Goal: Task Accomplishment & Management: Use online tool/utility

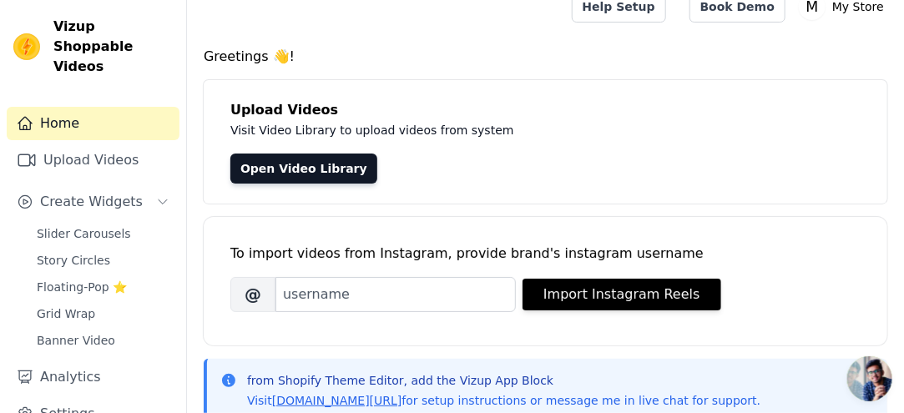
scroll to position [8, 0]
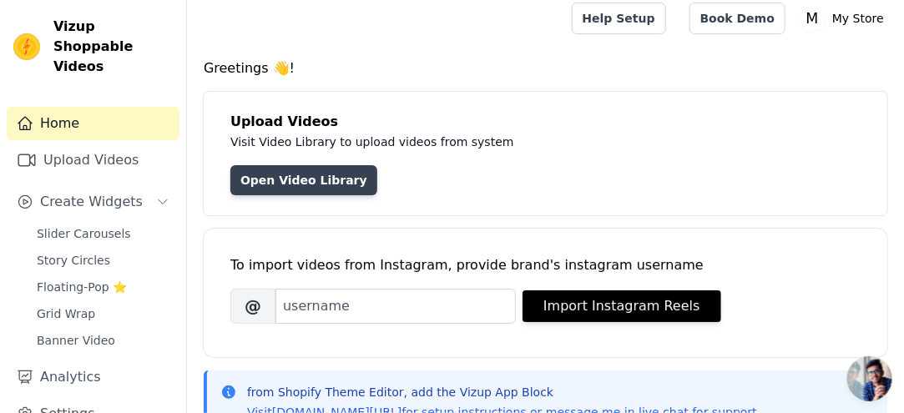
click at [318, 181] on link "Open Video Library" at bounding box center [303, 180] width 147 height 30
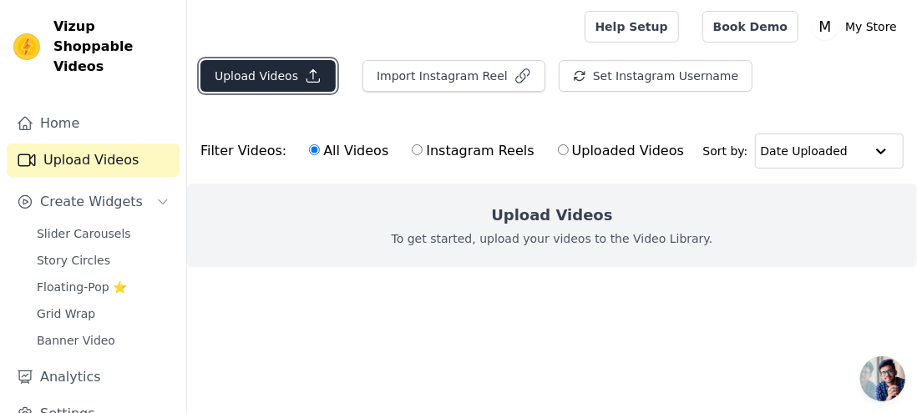
click at [315, 78] on button "Upload Videos" at bounding box center [267, 76] width 135 height 32
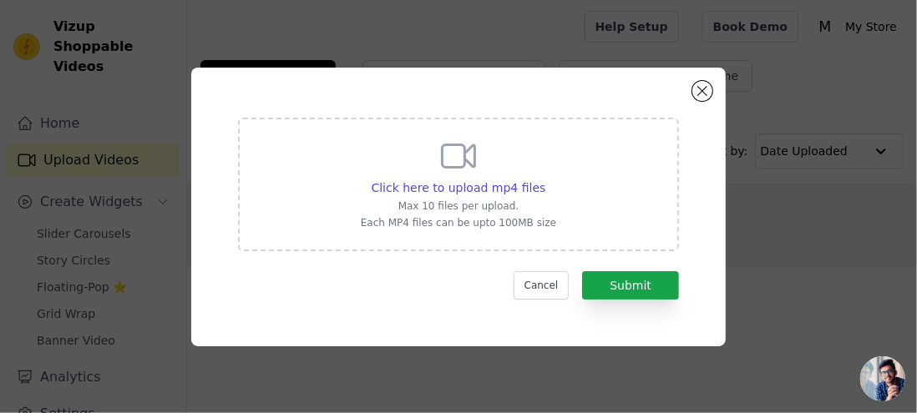
click at [496, 201] on p "Max 10 files per upload." at bounding box center [458, 206] width 195 height 13
click at [544, 179] on input "Click here to upload mp4 files Max 10 files per upload. Each MP4 files can be u…" at bounding box center [544, 179] width 1 height 1
type input "C:\fakepath\a70854544fb8072a1c9e61ba6cf3d1b0.mp4"
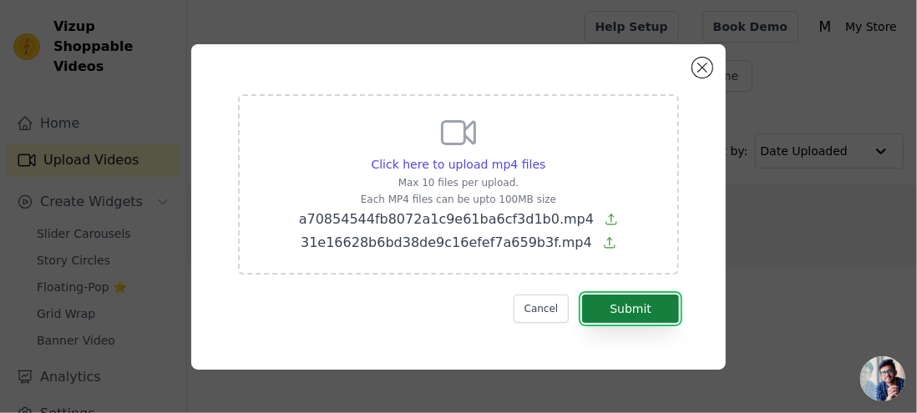
click at [649, 311] on button "Submit" at bounding box center [630, 309] width 97 height 28
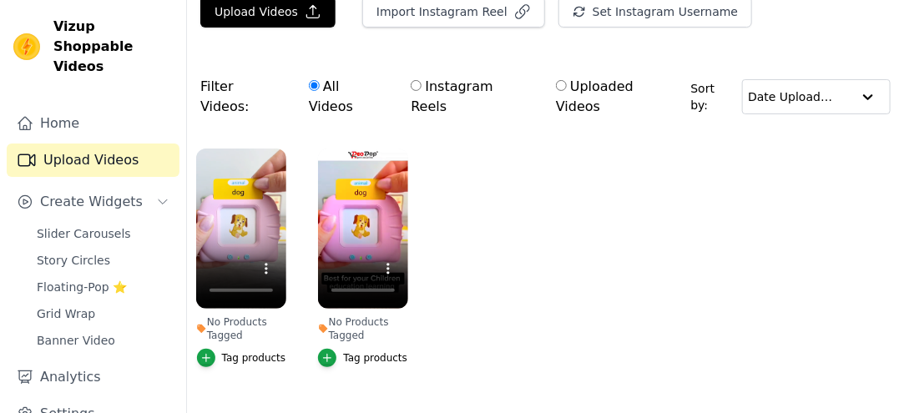
scroll to position [65, 0]
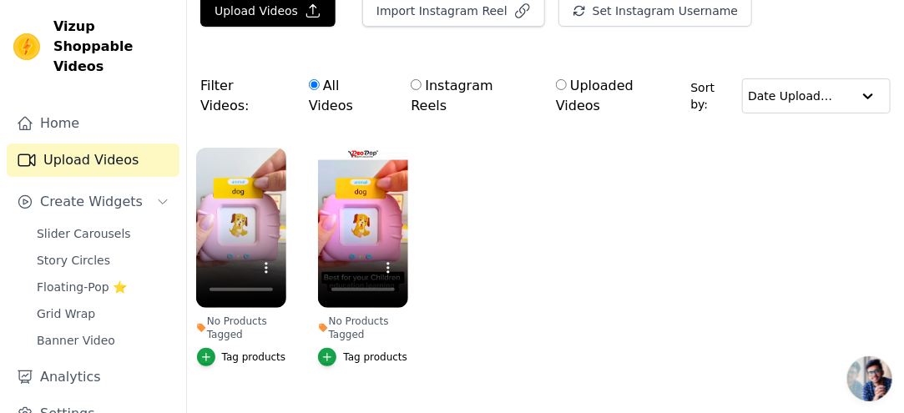
click at [253, 351] on div "Tag products" at bounding box center [254, 357] width 64 height 13
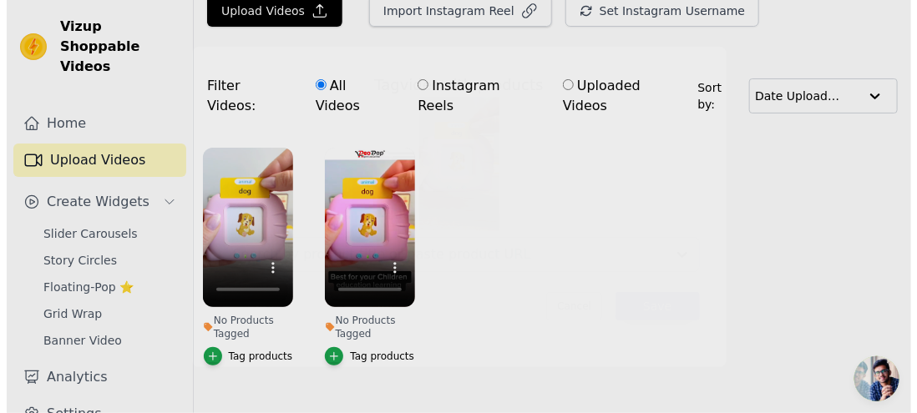
scroll to position [0, 0]
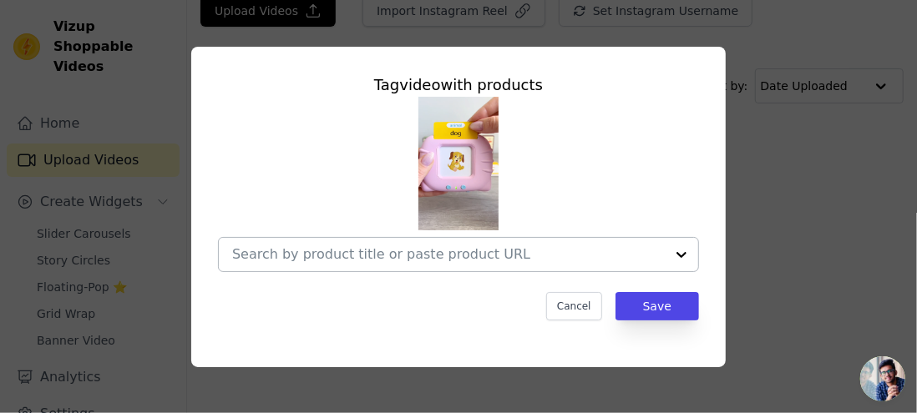
click at [464, 256] on input "No Products Tagged Tag video with products Cancel Save Tag products" at bounding box center [448, 254] width 432 height 16
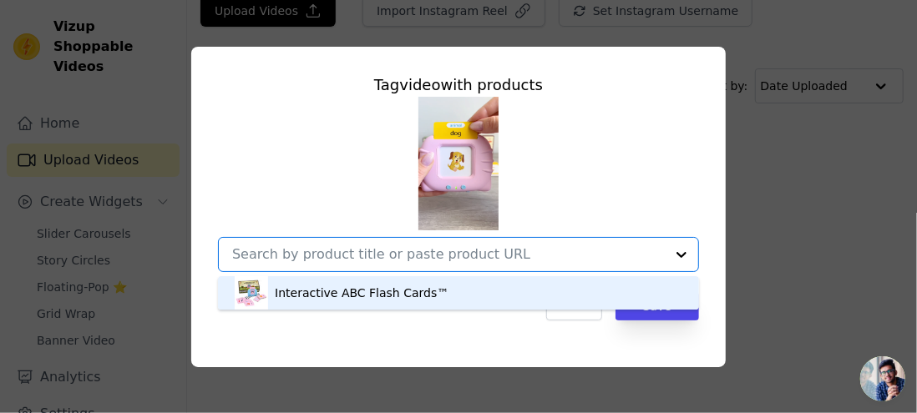
click at [406, 298] on div "Interactive ABC Flash Cards™" at bounding box center [362, 293] width 174 height 17
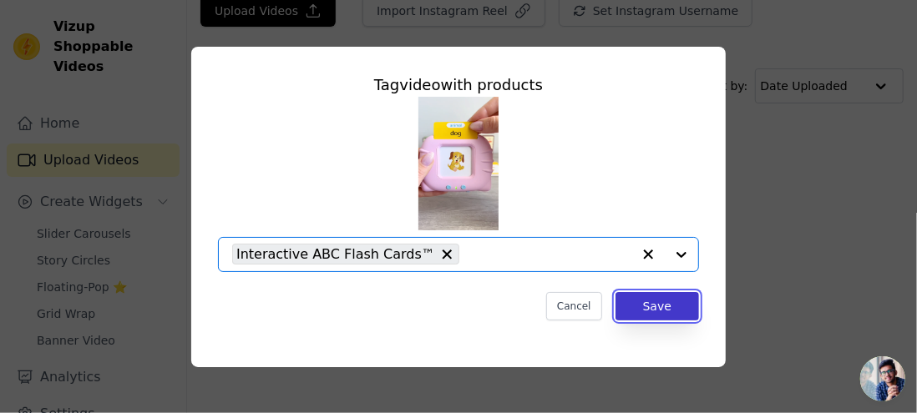
click at [641, 305] on button "Save" at bounding box center [656, 306] width 83 height 28
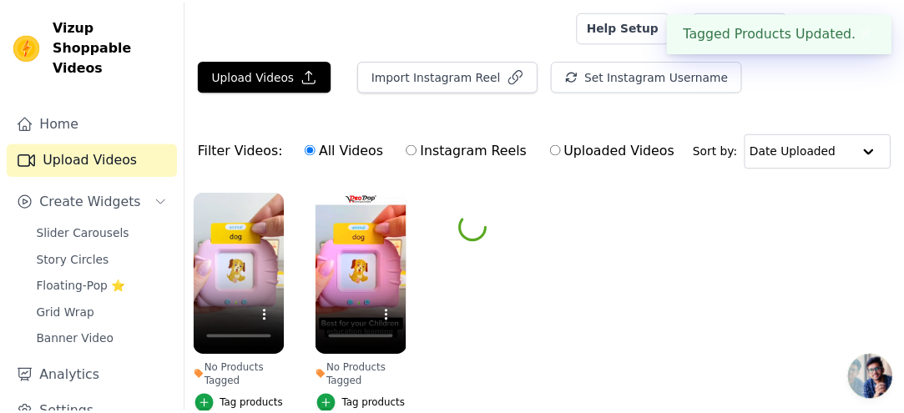
scroll to position [65, 0]
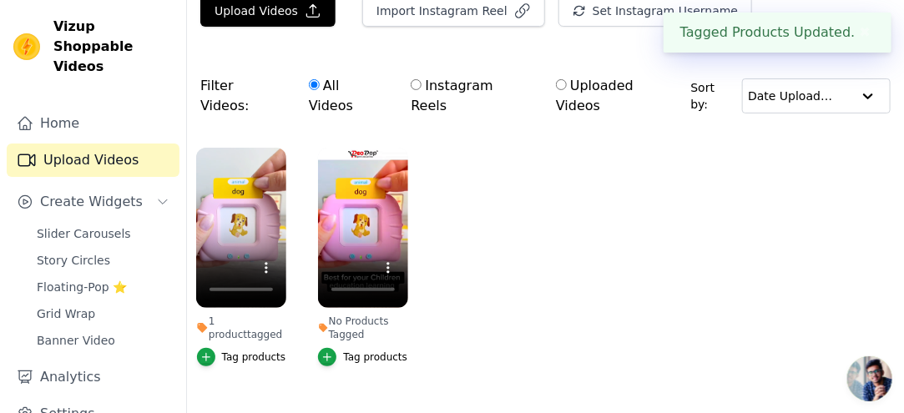
click at [374, 351] on div "Tag products" at bounding box center [375, 357] width 64 height 13
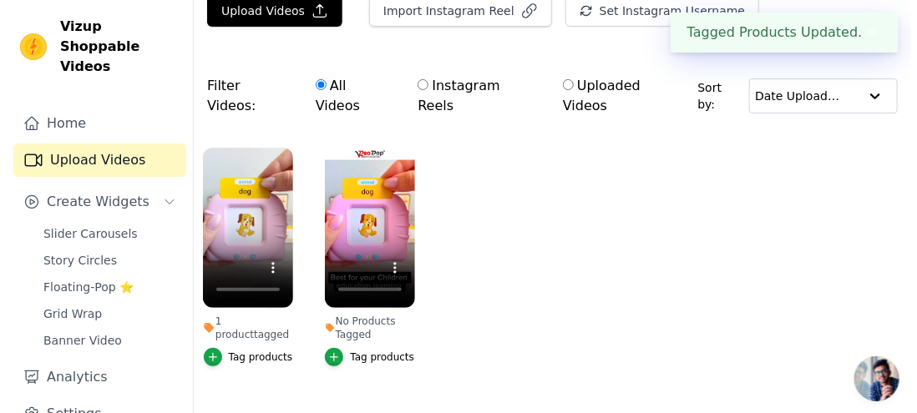
scroll to position [0, 0]
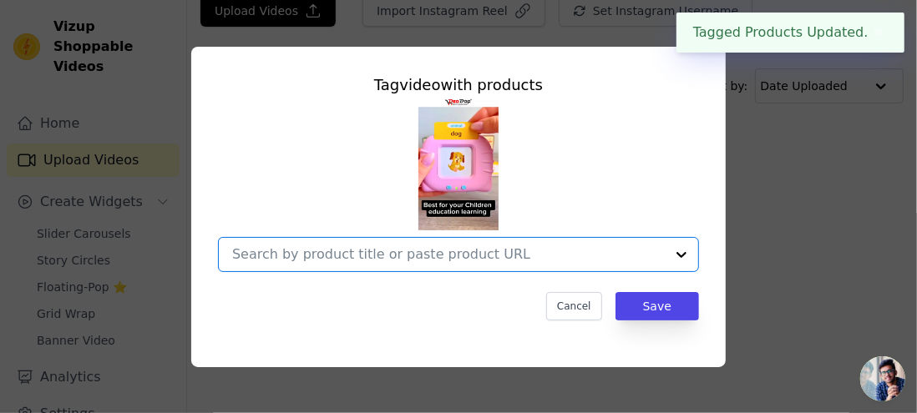
click at [528, 254] on input "No Products Tagged Tag video with products Option undefined, selected. Select i…" at bounding box center [448, 254] width 432 height 16
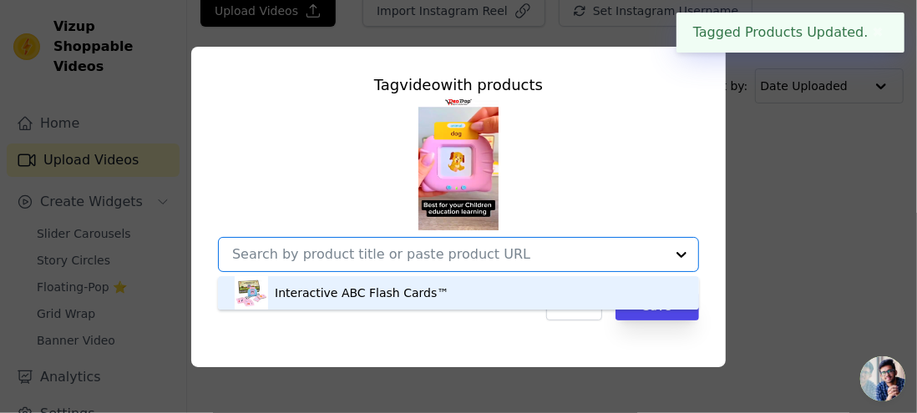
click at [479, 301] on div "Interactive ABC Flash Cards™" at bounding box center [458, 292] width 447 height 33
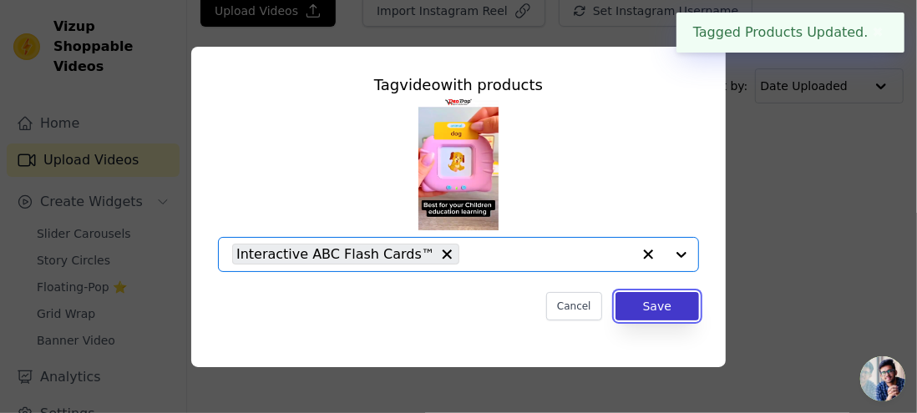
click at [665, 318] on button "Save" at bounding box center [656, 306] width 83 height 28
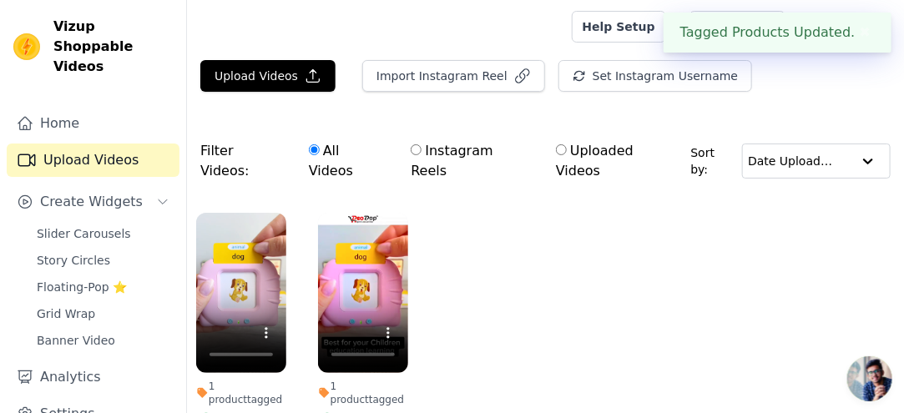
scroll to position [74, 0]
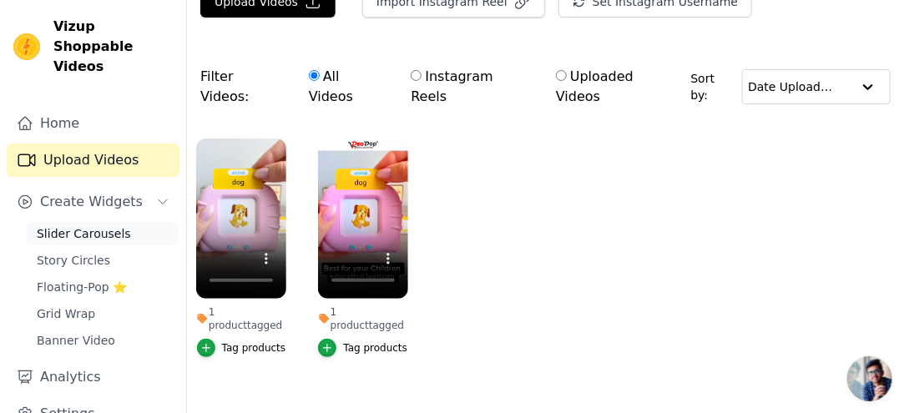
click at [109, 225] on span "Slider Carousels" at bounding box center [84, 233] width 94 height 17
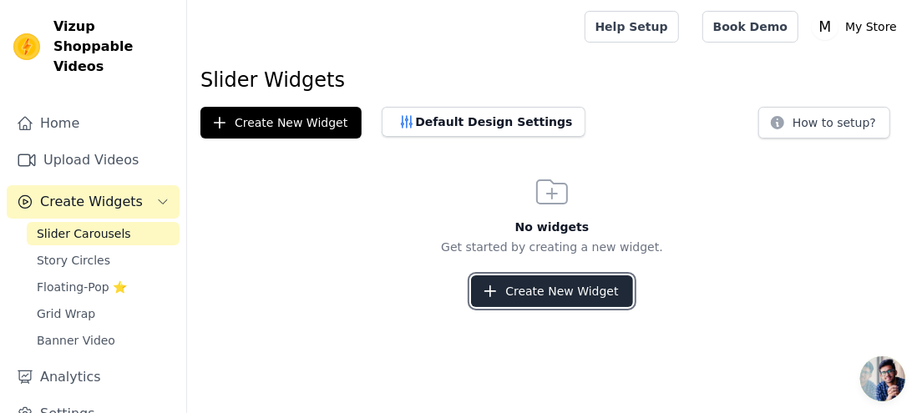
click at [553, 296] on button "Create New Widget" at bounding box center [551, 292] width 161 height 32
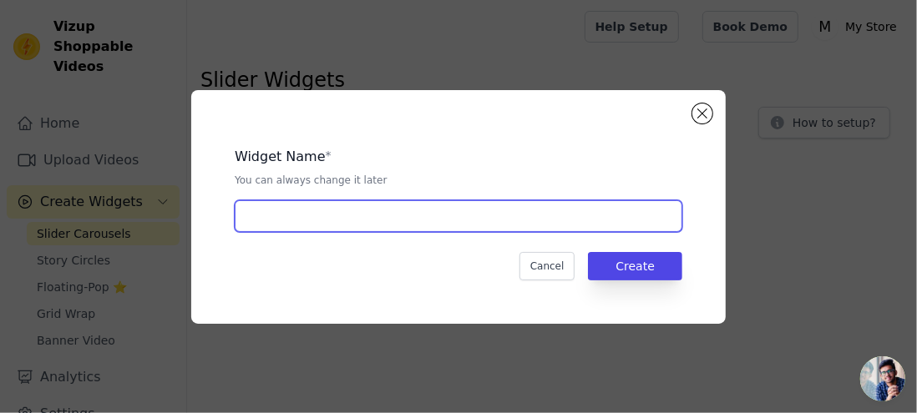
click at [407, 225] on input "text" at bounding box center [458, 216] width 447 height 32
type input "c"
type input "Carousel"
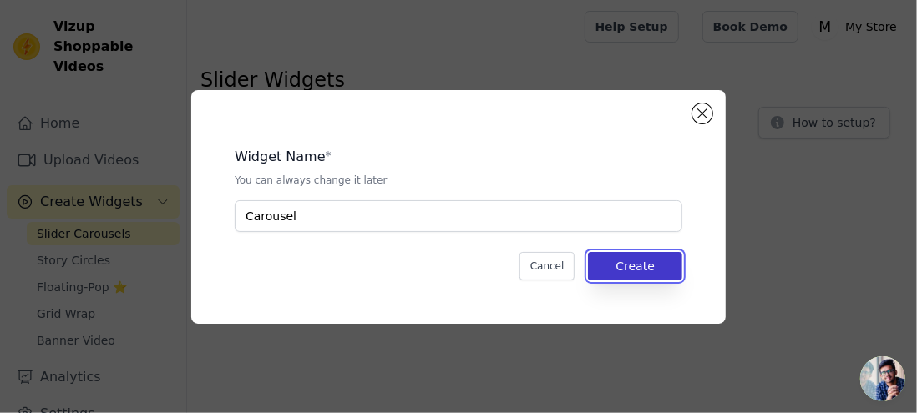
click at [665, 264] on button "Create" at bounding box center [635, 266] width 94 height 28
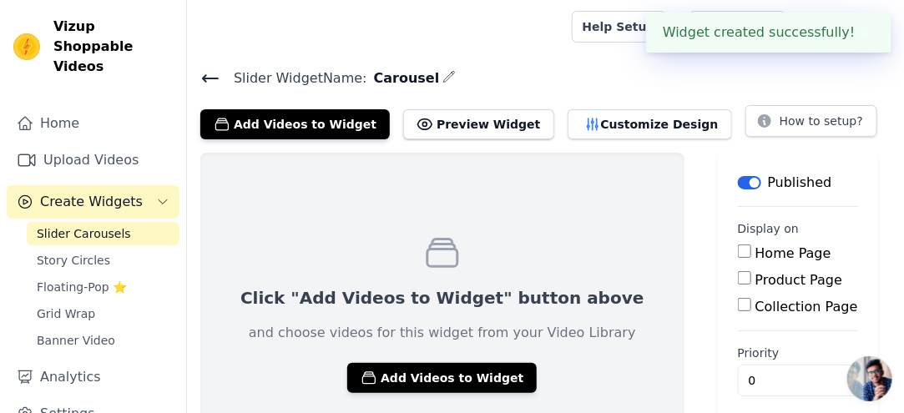
click at [756, 283] on label "Product Page" at bounding box center [800, 280] width 88 height 16
click at [738, 283] on input "Product Page" at bounding box center [744, 277] width 13 height 13
checkbox input "true"
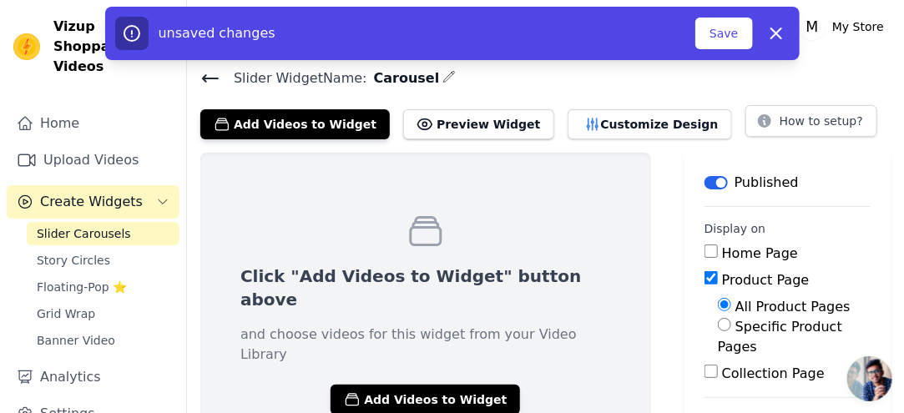
click at [771, 323] on label "Specific Product Pages" at bounding box center [780, 337] width 124 height 36
click at [731, 323] on input "Specific Product Pages" at bounding box center [724, 324] width 13 height 13
radio input "true"
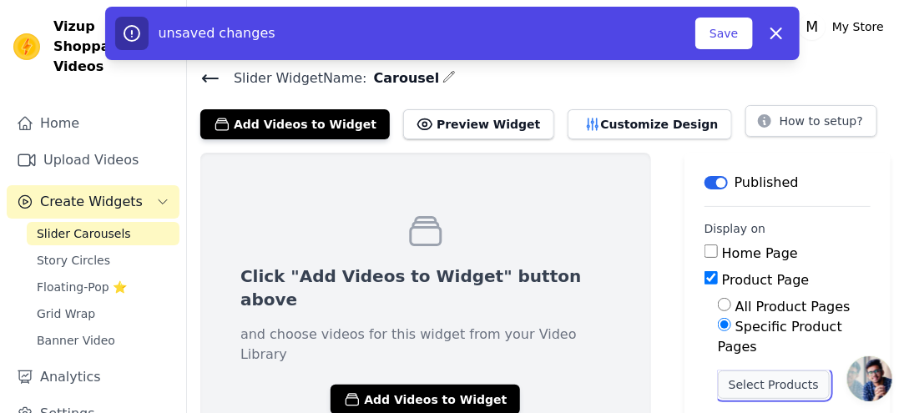
click at [776, 371] on button "Select Products" at bounding box center [774, 385] width 112 height 28
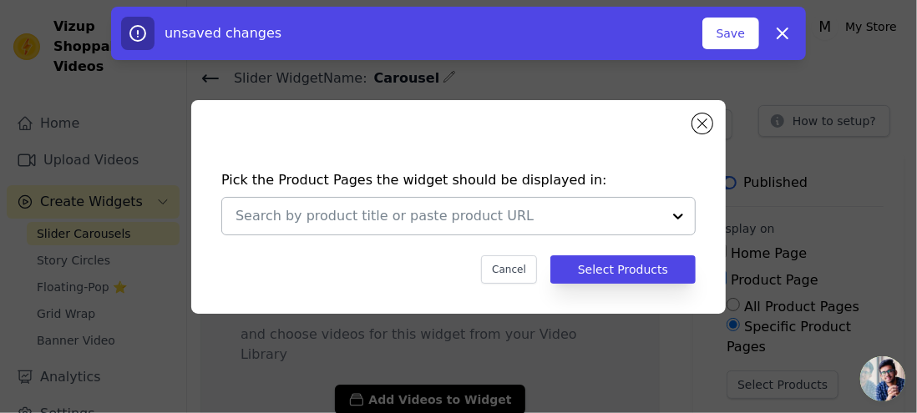
click at [549, 220] on input "text" at bounding box center [448, 216] width 426 height 20
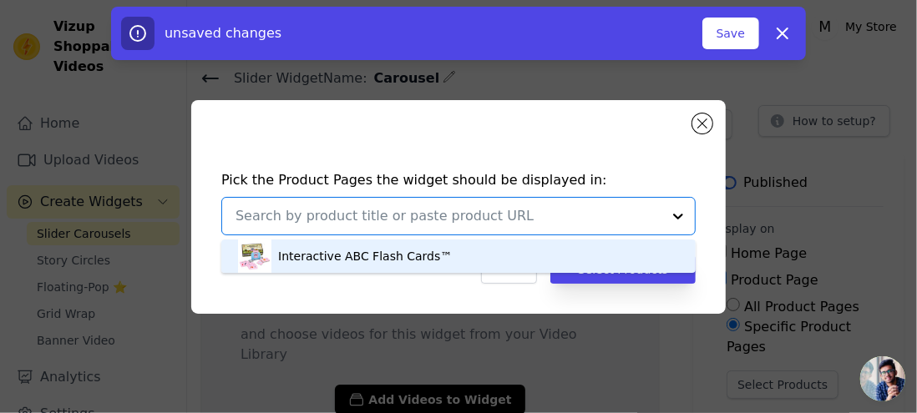
click at [395, 260] on div "Interactive ABC Flash Cards™" at bounding box center [365, 256] width 174 height 17
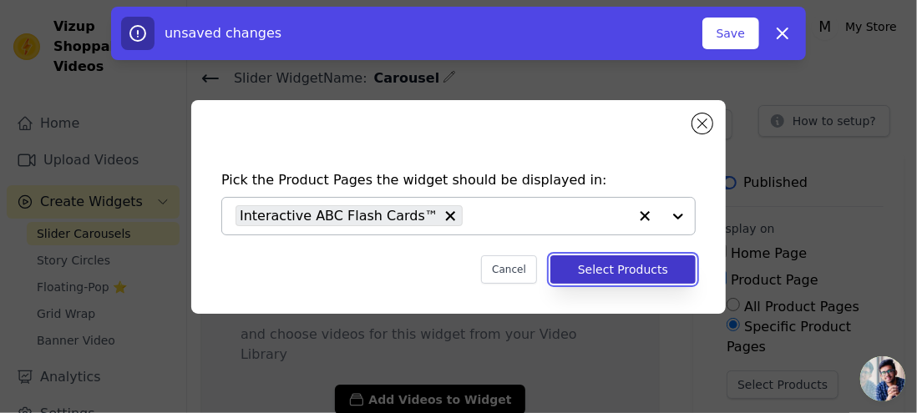
click at [589, 263] on button "Select Products" at bounding box center [622, 269] width 145 height 28
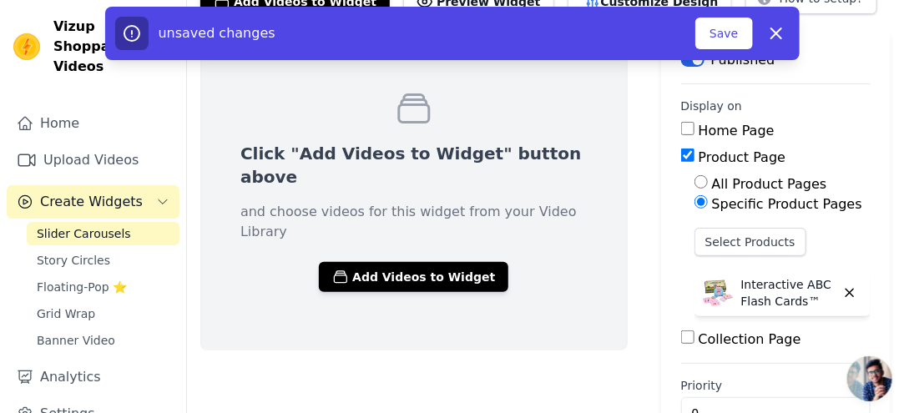
scroll to position [124, 0]
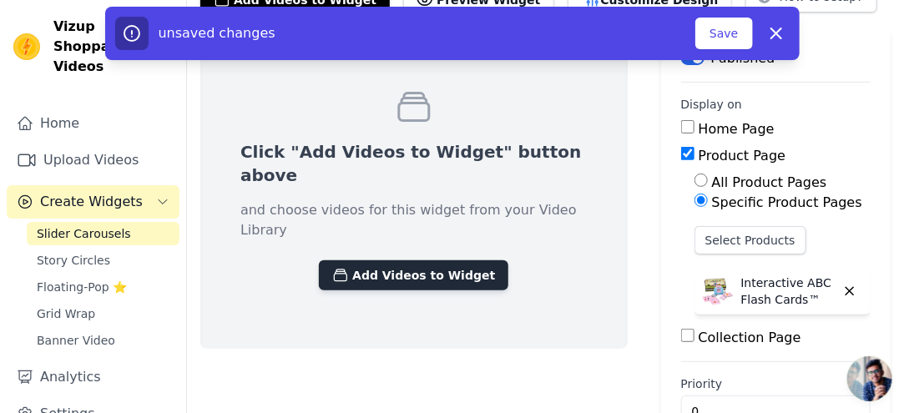
click at [437, 278] on button "Add Videos to Widget" at bounding box center [414, 275] width 190 height 30
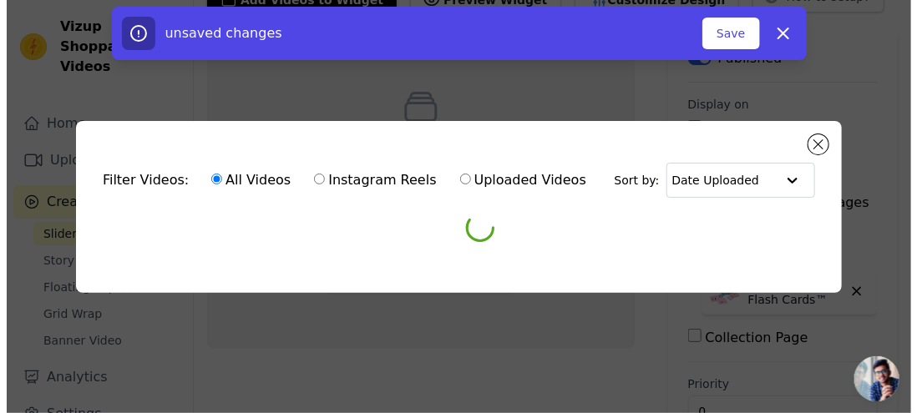
scroll to position [0, 0]
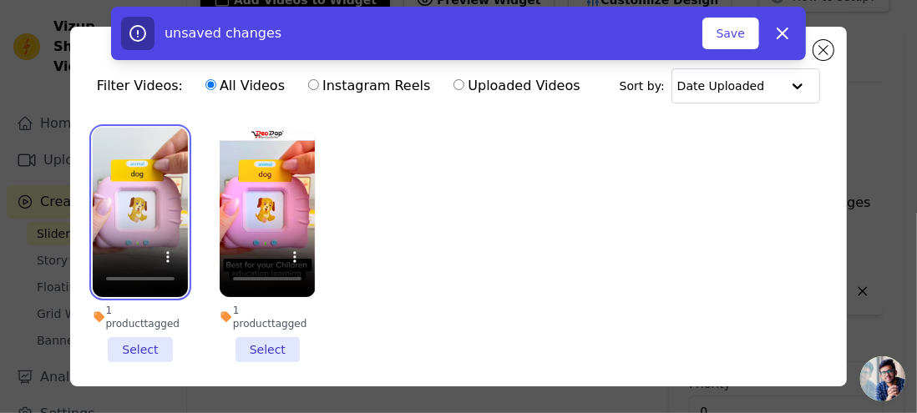
click at [138, 164] on video at bounding box center [140, 212] width 95 height 169
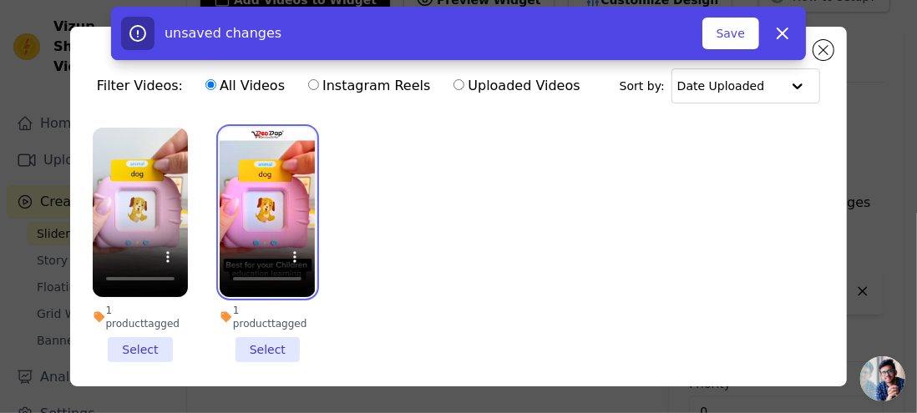
click at [274, 195] on video at bounding box center [267, 212] width 95 height 169
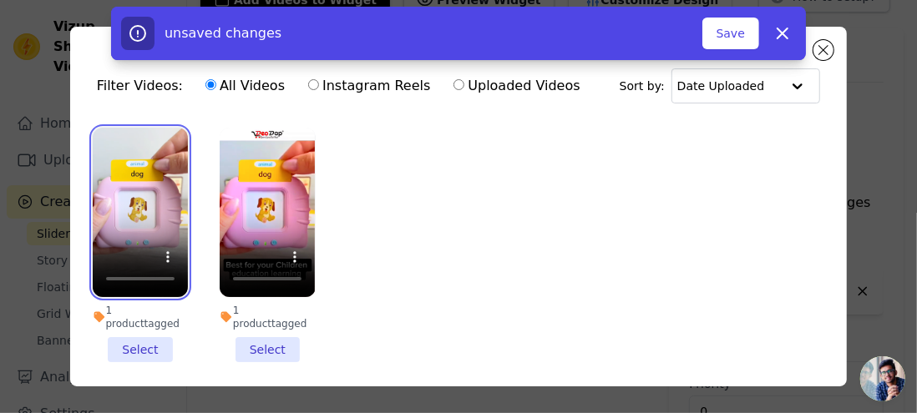
click at [159, 190] on video at bounding box center [140, 212] width 95 height 169
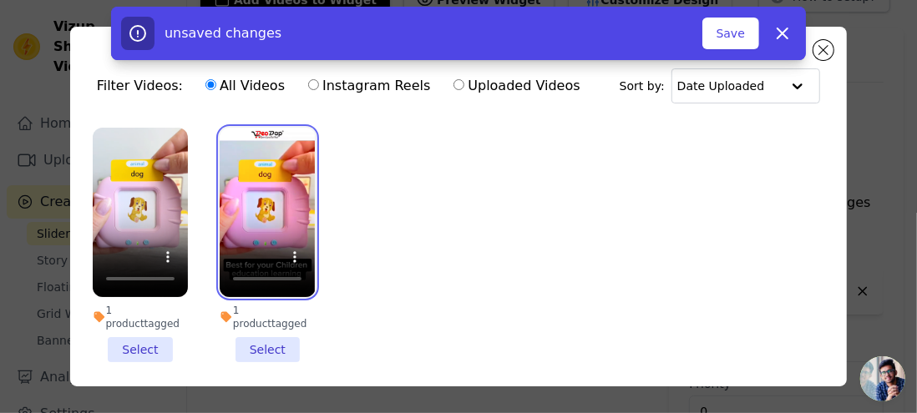
click at [253, 190] on video at bounding box center [267, 212] width 95 height 169
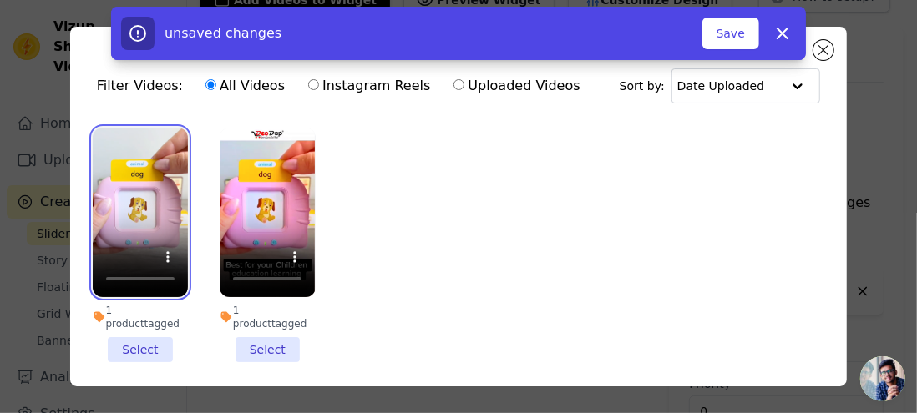
click at [159, 179] on video at bounding box center [140, 212] width 95 height 169
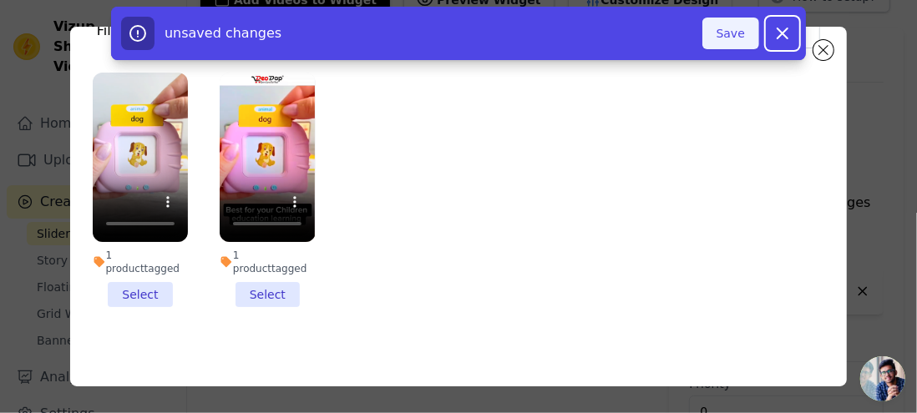
drag, startPoint x: 766, startPoint y: 44, endPoint x: 745, endPoint y: 35, distance: 23.6
click at [745, 35] on div "unsaved changes Save Dismiss" at bounding box center [458, 33] width 675 height 33
click at [745, 35] on button "Save" at bounding box center [730, 34] width 57 height 32
click at [732, 34] on button "Save" at bounding box center [730, 34] width 57 height 32
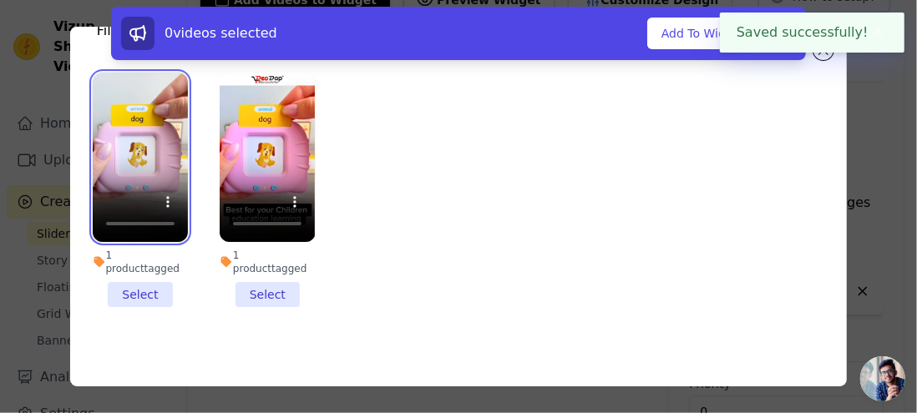
click at [154, 164] on video at bounding box center [140, 157] width 95 height 169
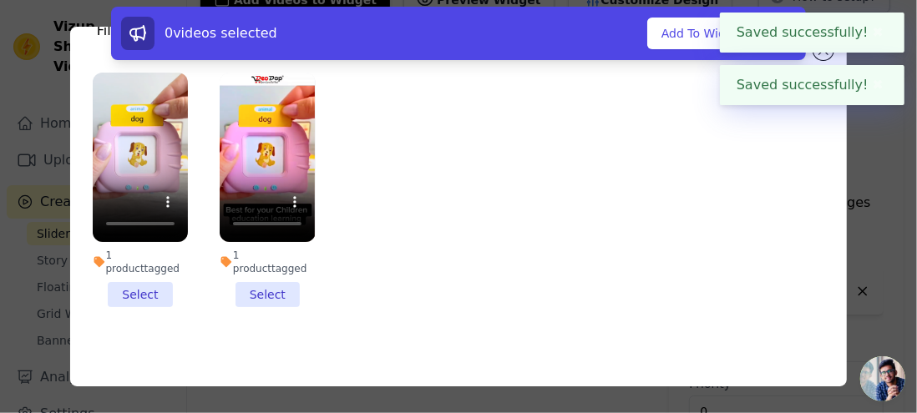
click at [822, 54] on div "0 videos selected Add To Widget Dismiss" at bounding box center [458, 33] width 748 height 53
click at [822, 62] on div "0 videos selected Add To Widget Dismiss" at bounding box center [458, 37] width 917 height 60
click at [868, 31] on button "✖" at bounding box center [877, 33] width 19 height 20
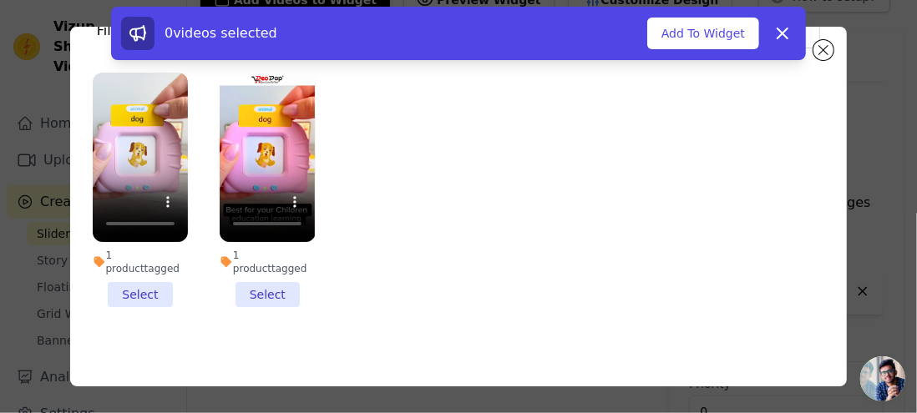
click at [827, 56] on div "0 videos selected Add To Widget Dismiss" at bounding box center [458, 33] width 748 height 53
click at [776, 33] on icon at bounding box center [782, 33] width 20 height 20
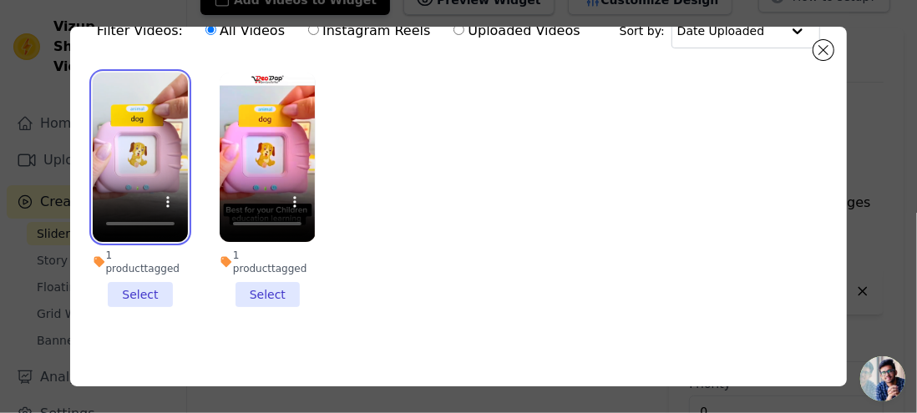
click at [157, 161] on video at bounding box center [140, 157] width 95 height 169
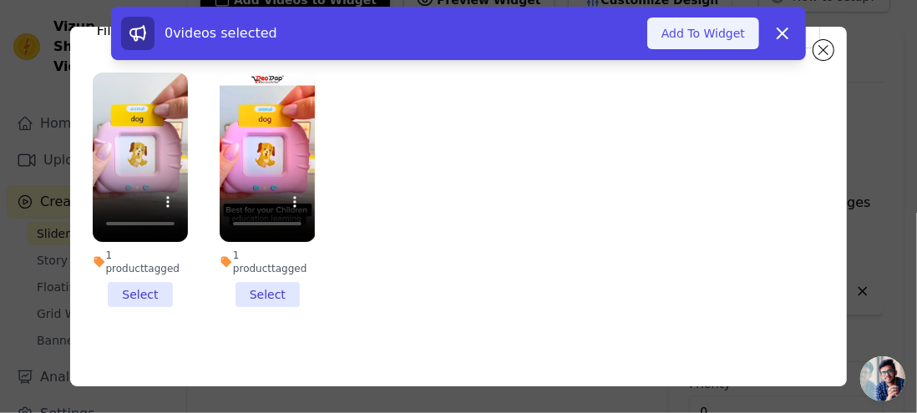
click at [715, 38] on button "Add To Widget" at bounding box center [703, 34] width 112 height 32
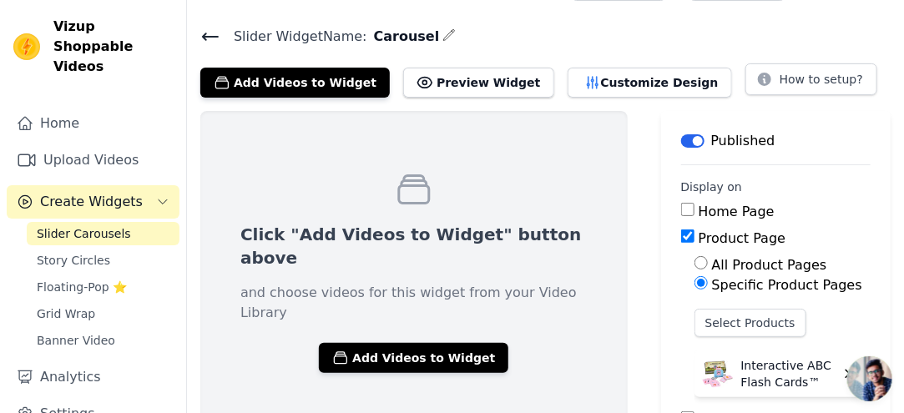
scroll to position [45, 0]
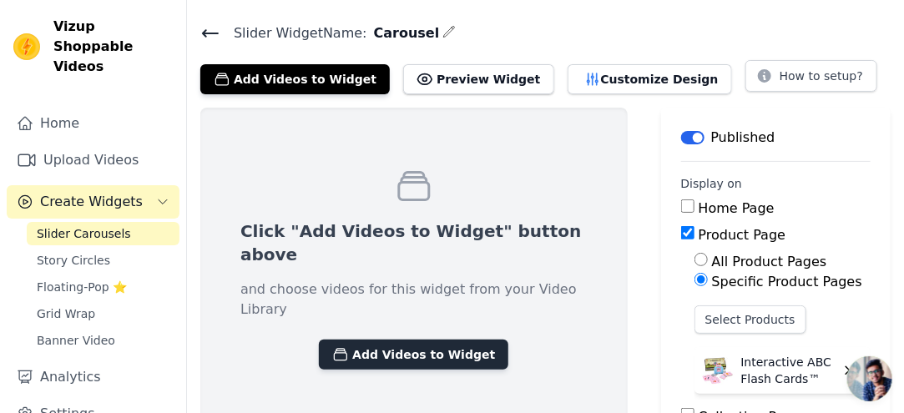
click at [459, 350] on button "Add Videos to Widget" at bounding box center [414, 355] width 190 height 30
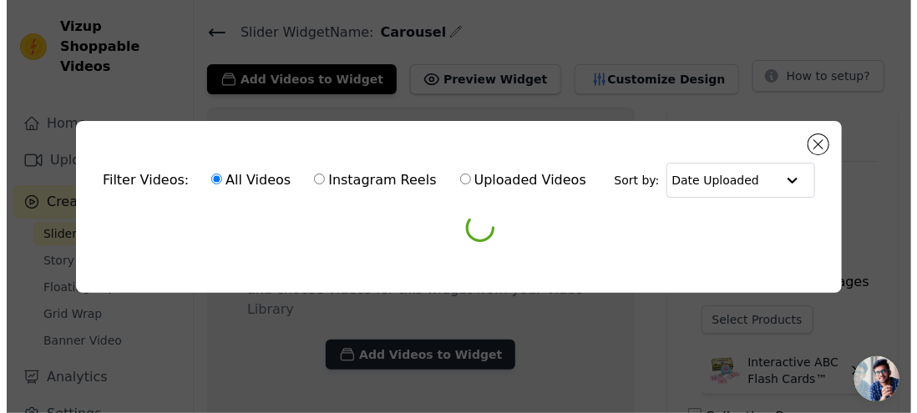
scroll to position [0, 0]
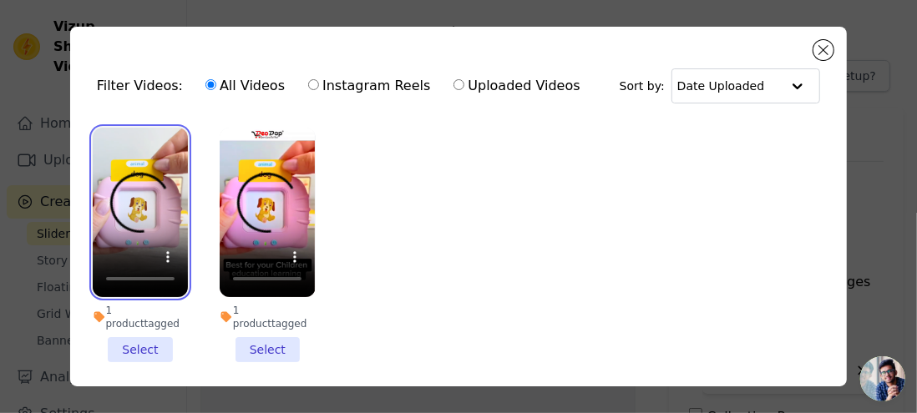
click at [144, 213] on video at bounding box center [140, 212] width 95 height 169
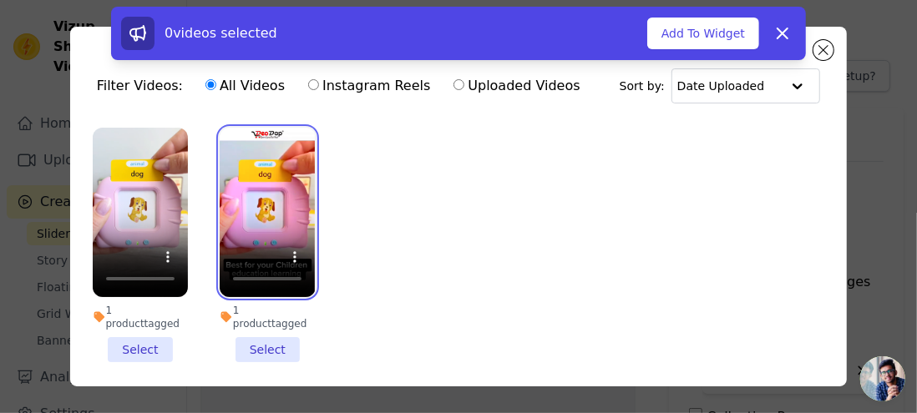
click at [292, 144] on video at bounding box center [267, 212] width 95 height 169
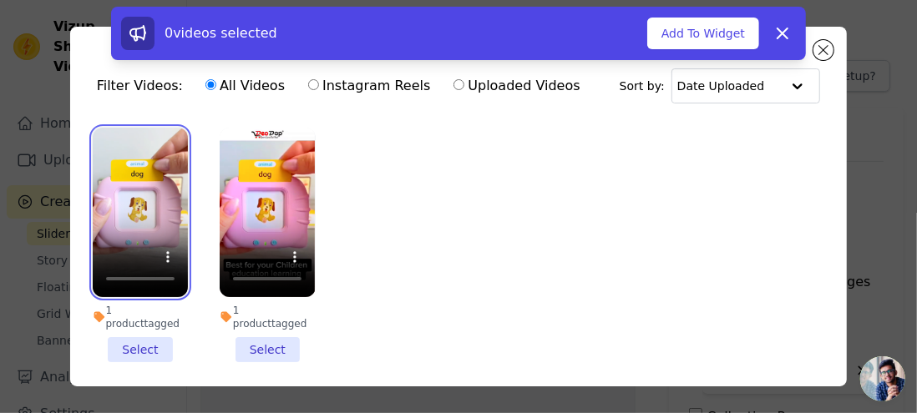
click at [127, 164] on video at bounding box center [140, 212] width 95 height 169
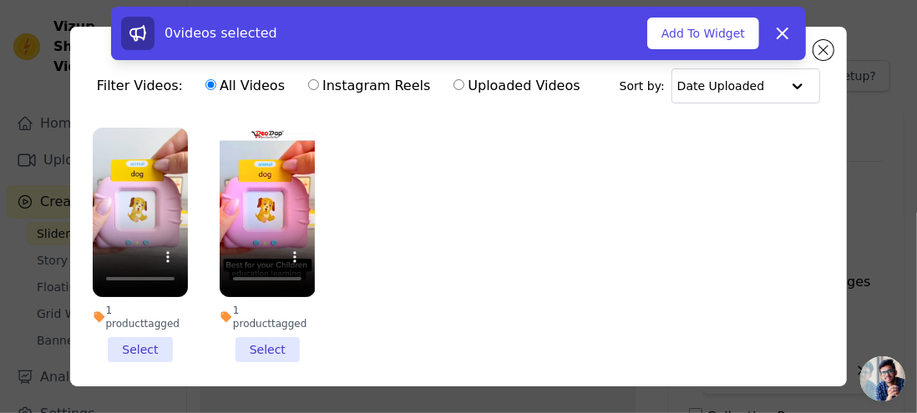
click at [158, 330] on li "1 product tagged Select" at bounding box center [140, 245] width 95 height 235
click at [0, 0] on input "1 product tagged Select" at bounding box center [0, 0] width 0 height 0
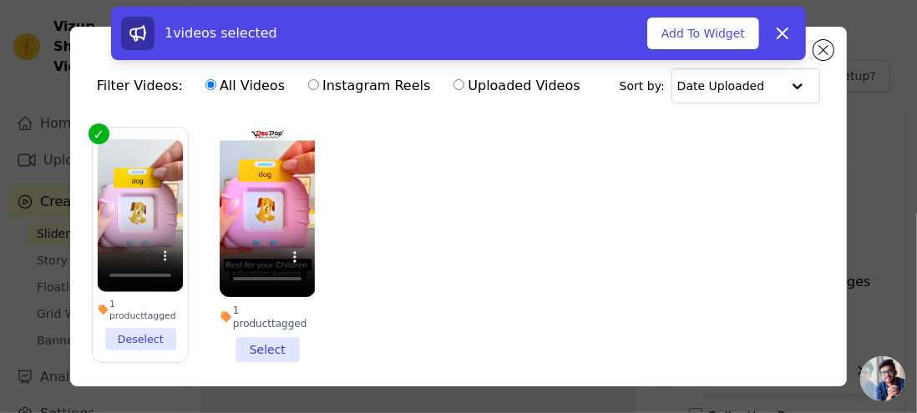
click at [264, 336] on li "1 product tagged Select" at bounding box center [267, 245] width 95 height 235
click at [0, 0] on input "1 product tagged Select" at bounding box center [0, 0] width 0 height 0
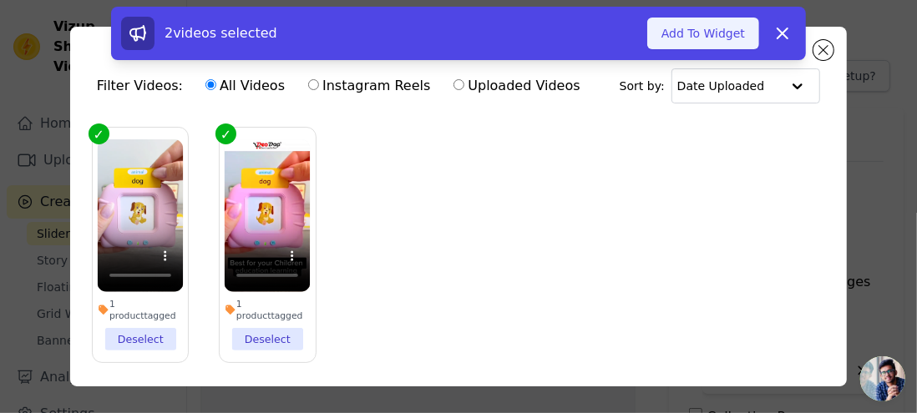
click at [718, 43] on button "Add To Widget" at bounding box center [703, 34] width 112 height 32
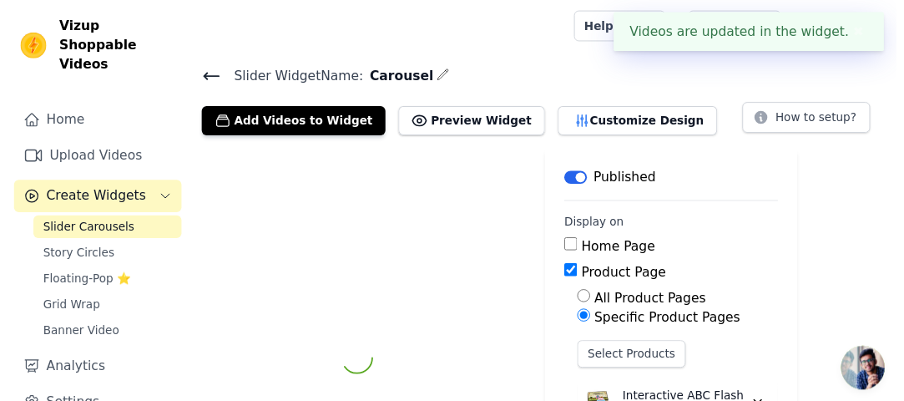
scroll to position [45, 0]
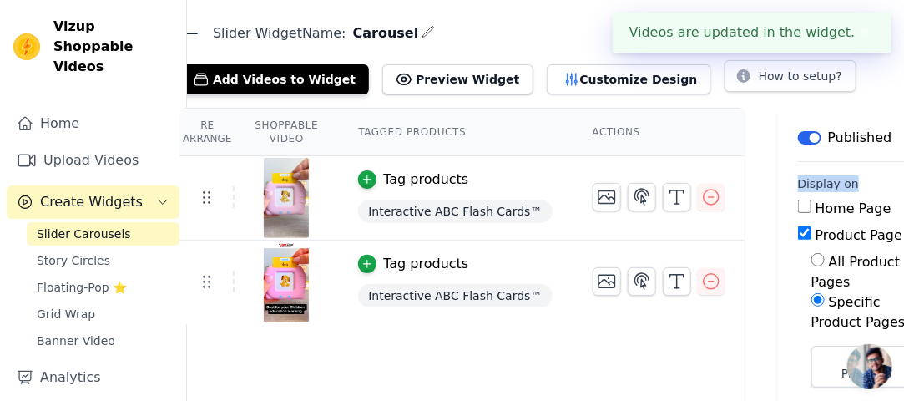
drag, startPoint x: 902, startPoint y: 152, endPoint x: 903, endPoint y: 180, distance: 28.4
click at [903, 180] on main "Label Published Display on Home Page Product Page All Product Pages Specific Pr…" at bounding box center [860, 351] width 164 height 486
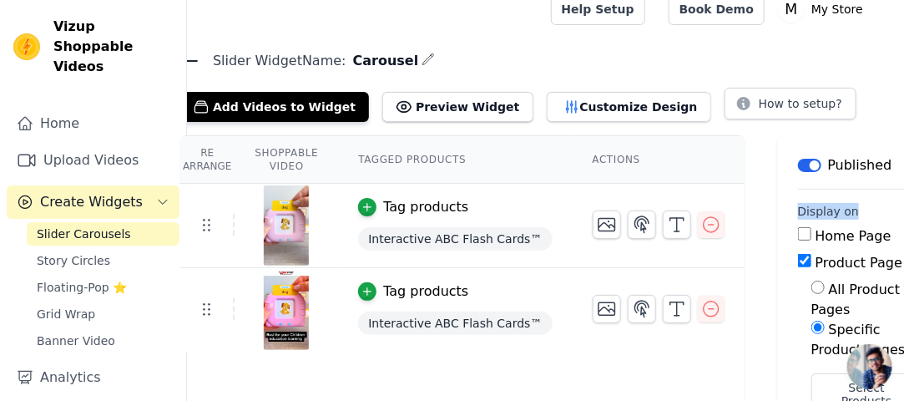
scroll to position [0, 21]
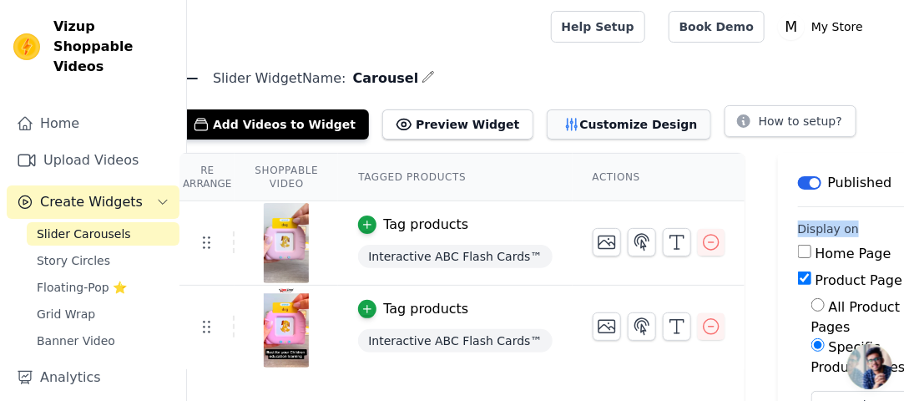
click at [591, 123] on button "Customize Design" at bounding box center [629, 124] width 164 height 30
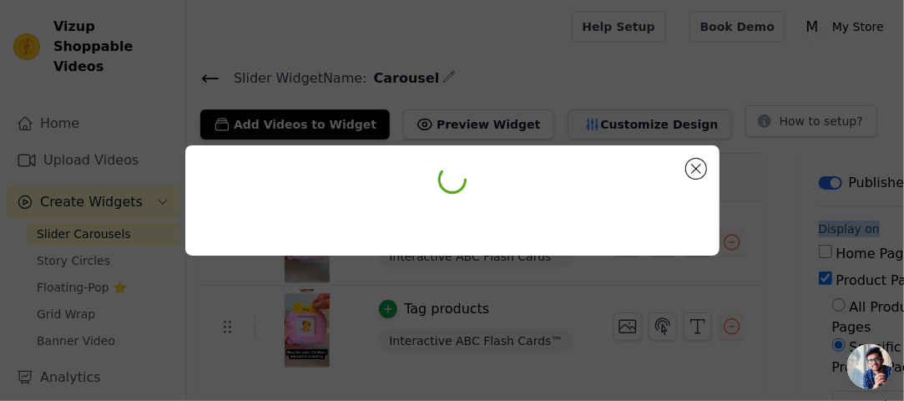
scroll to position [0, 0]
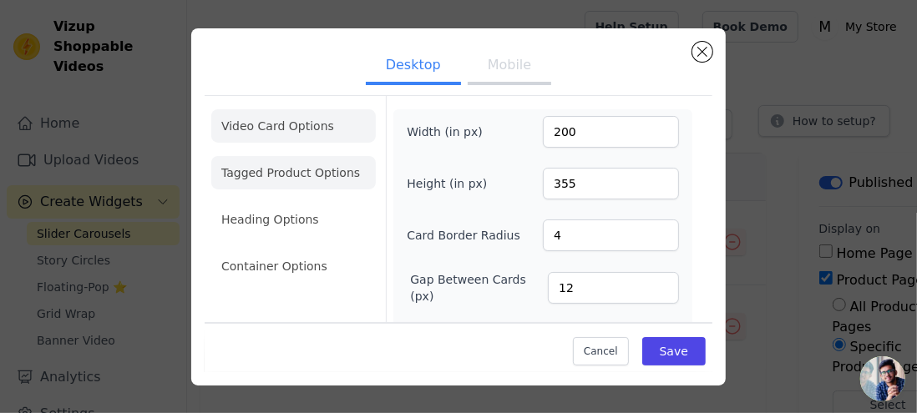
click at [321, 167] on li "Tagged Product Options" at bounding box center [293, 172] width 164 height 33
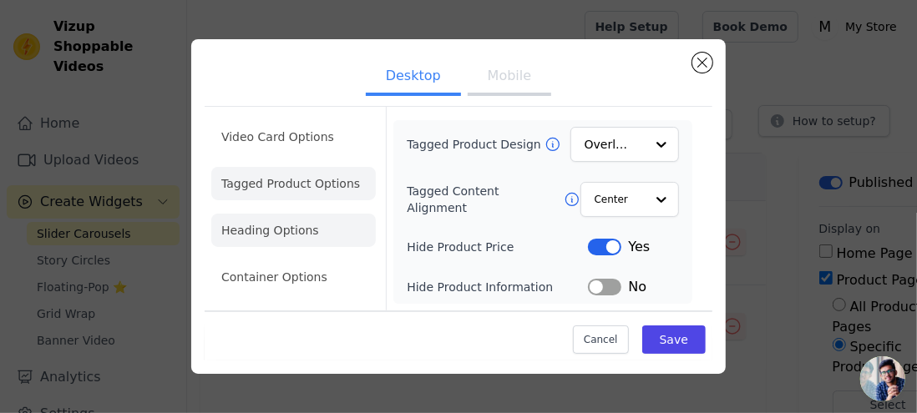
click at [316, 232] on li "Heading Options" at bounding box center [293, 230] width 164 height 33
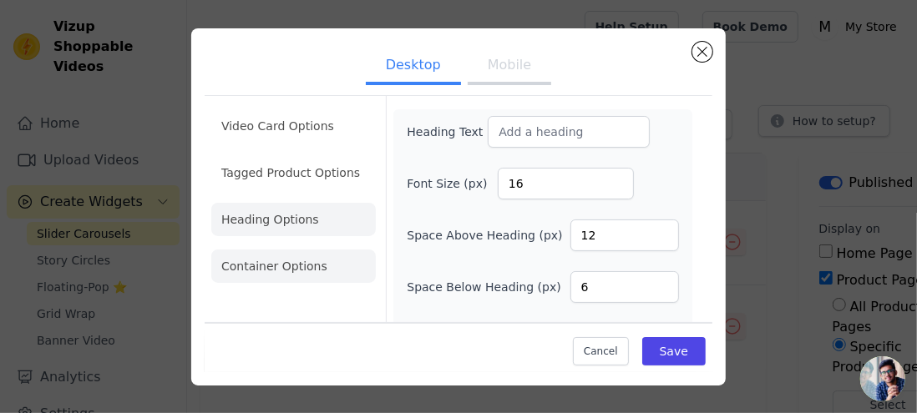
click at [311, 268] on li "Container Options" at bounding box center [293, 266] width 164 height 33
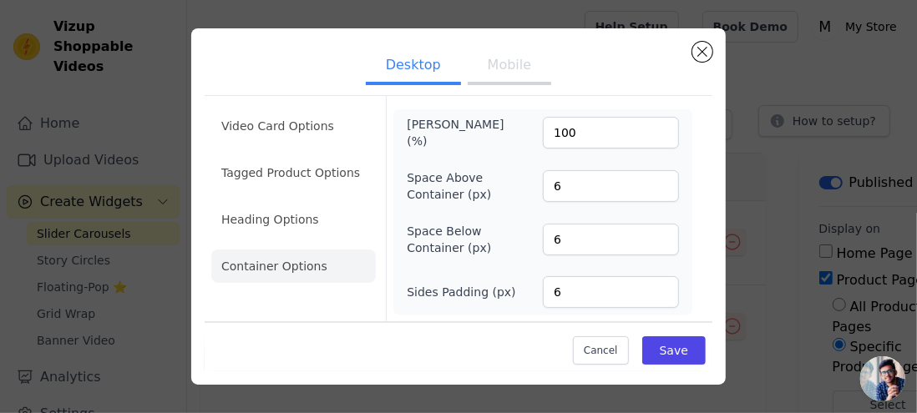
click at [522, 71] on button "Mobile" at bounding box center [509, 66] width 83 height 37
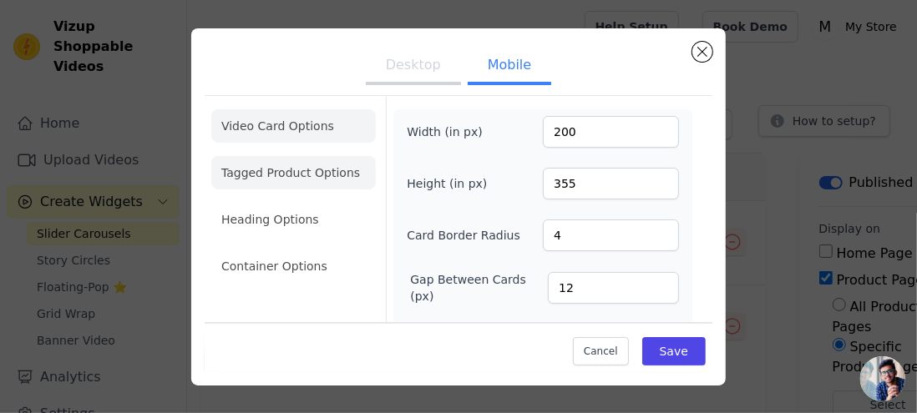
click at [326, 170] on li "Tagged Product Options" at bounding box center [293, 172] width 164 height 33
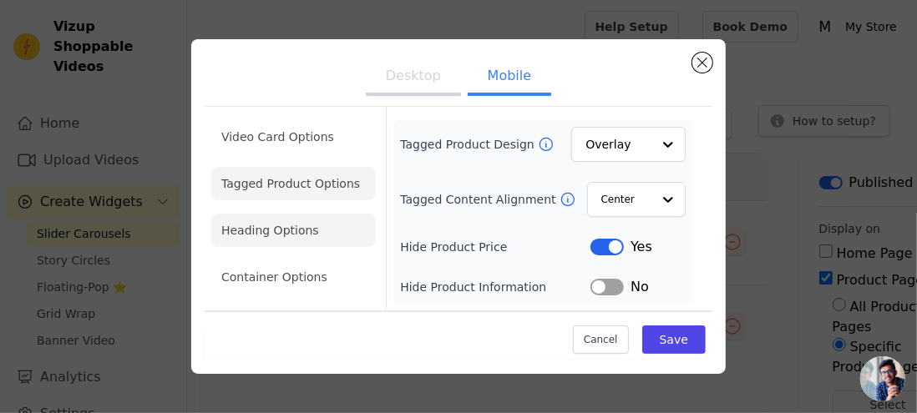
click at [313, 220] on li "Heading Options" at bounding box center [293, 230] width 164 height 33
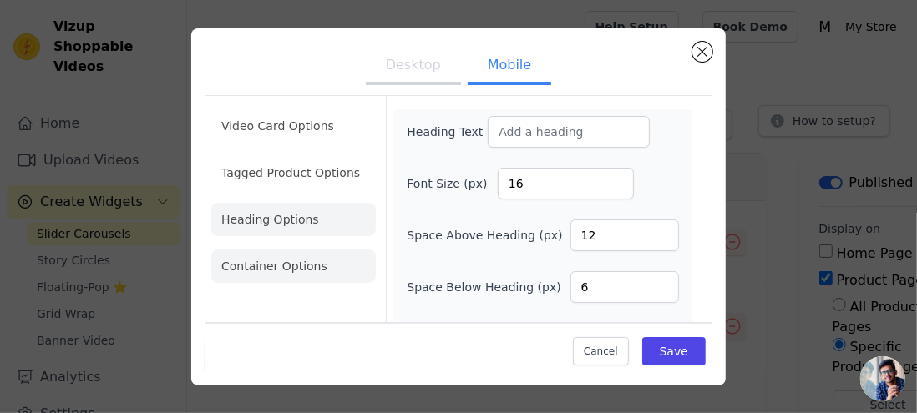
click at [312, 276] on li "Container Options" at bounding box center [293, 266] width 164 height 33
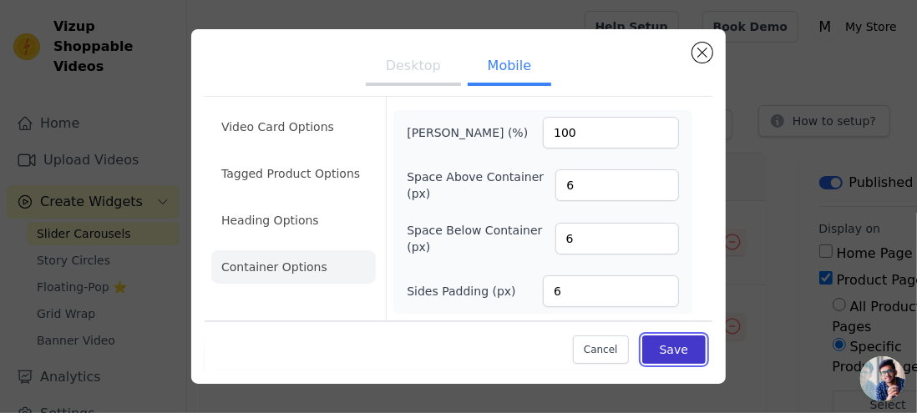
click at [679, 344] on button "Save" at bounding box center [673, 350] width 63 height 28
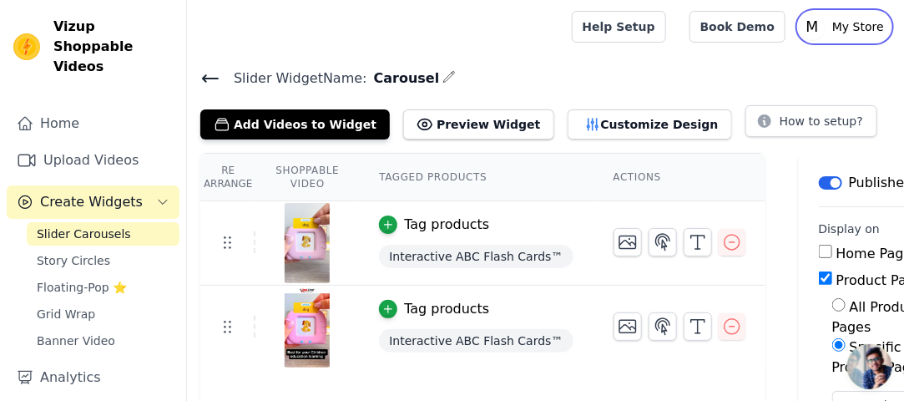
click at [863, 32] on p "My Store" at bounding box center [858, 27] width 65 height 30
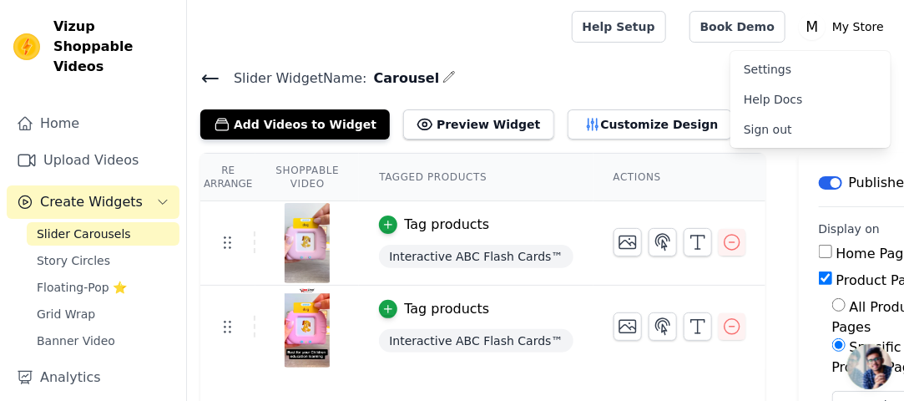
click at [211, 81] on icon at bounding box center [210, 78] width 20 height 20
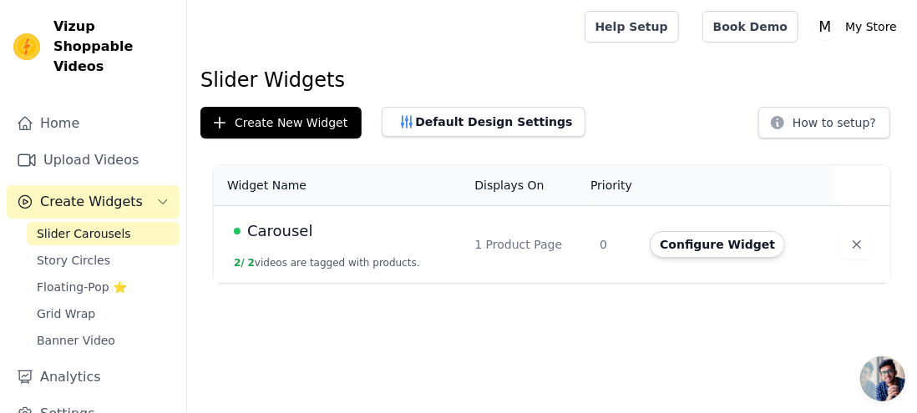
click at [521, 251] on td "1 Product Page" at bounding box center [526, 245] width 125 height 78
click at [729, 236] on button "Configure Widget" at bounding box center [717, 244] width 135 height 27
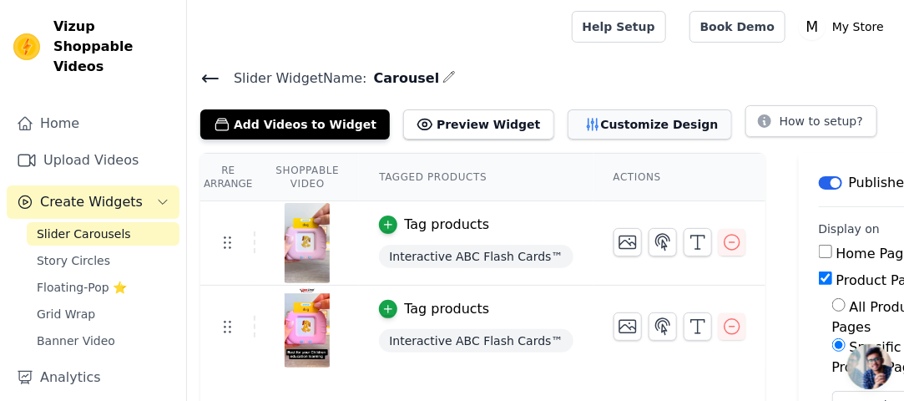
click at [586, 123] on button "Customize Design" at bounding box center [650, 124] width 164 height 30
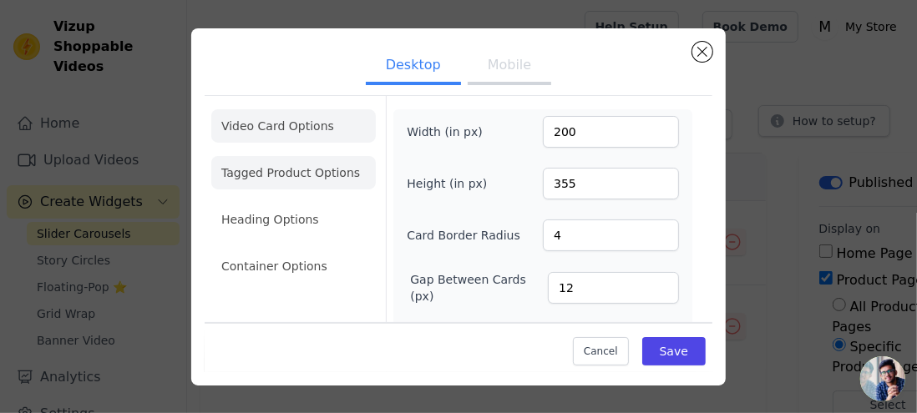
click at [338, 172] on li "Tagged Product Options" at bounding box center [293, 172] width 164 height 33
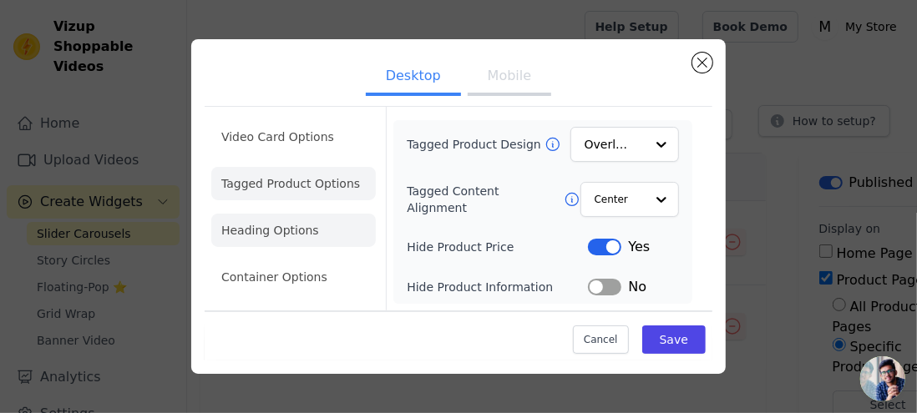
click at [319, 225] on li "Heading Options" at bounding box center [293, 230] width 164 height 33
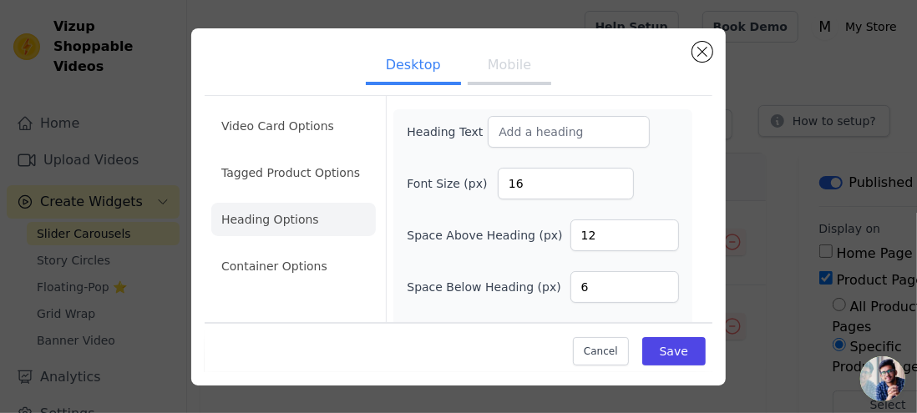
scroll to position [44, 0]
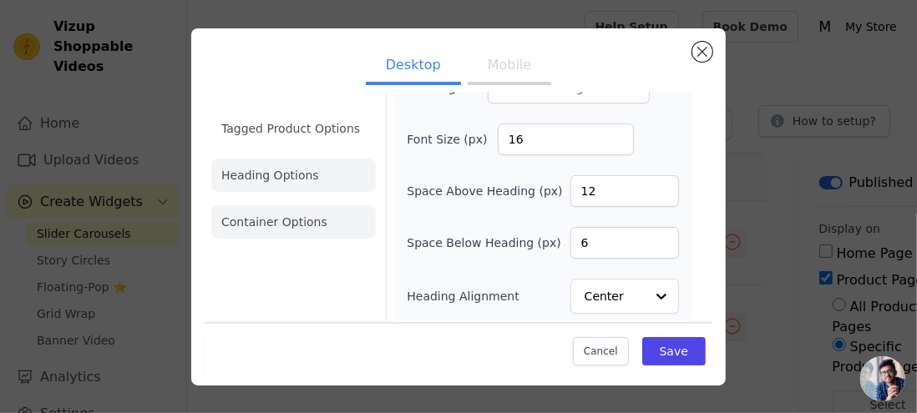
click at [288, 235] on li "Container Options" at bounding box center [293, 221] width 164 height 33
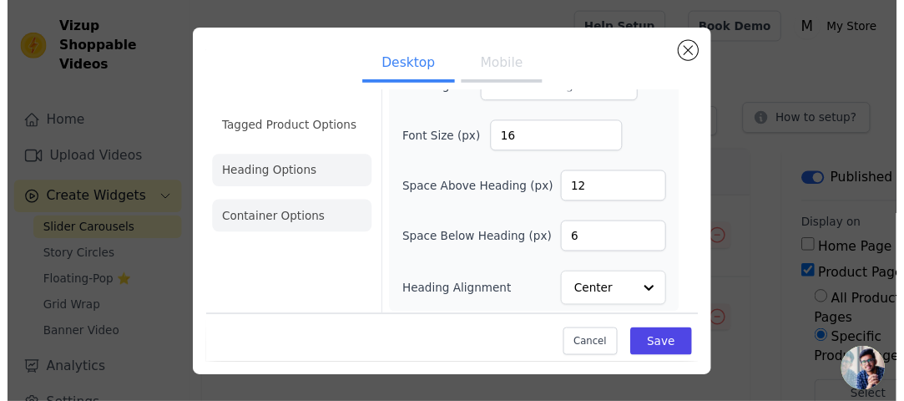
scroll to position [0, 0]
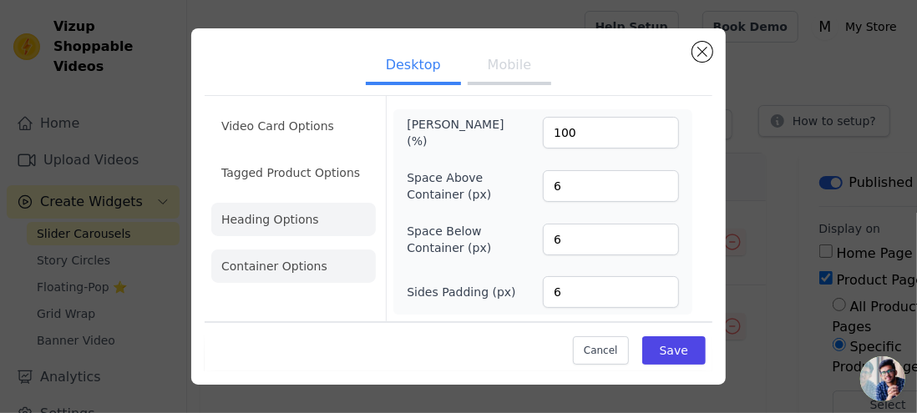
click at [313, 220] on li "Heading Options" at bounding box center [293, 219] width 164 height 33
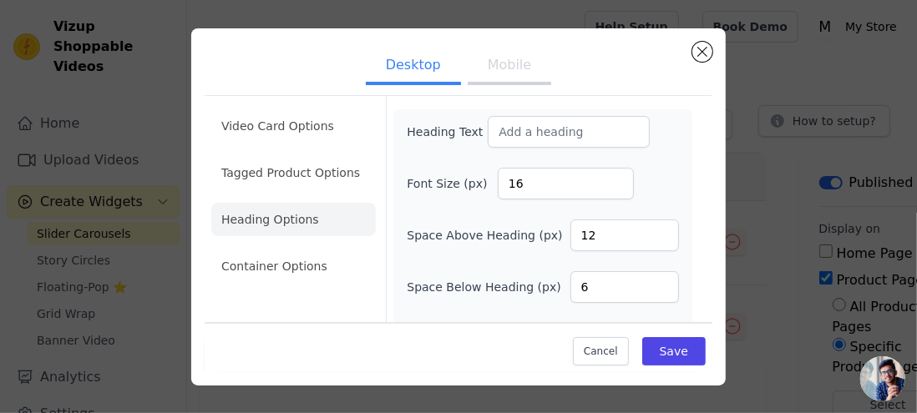
click at [498, 68] on button "Mobile" at bounding box center [509, 66] width 83 height 37
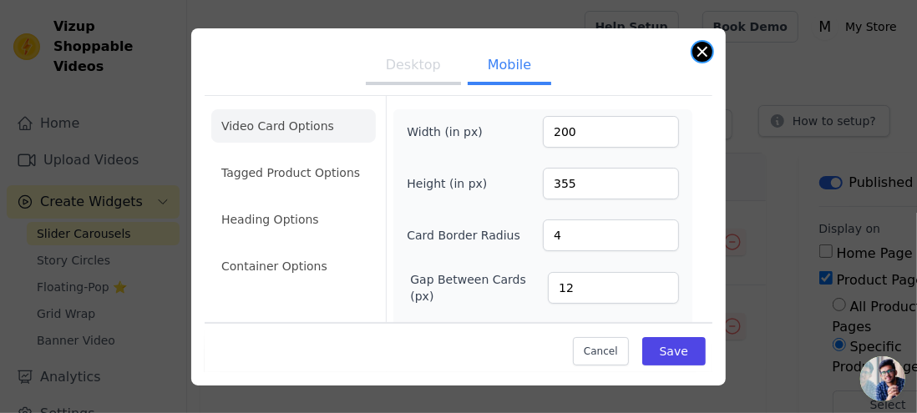
click at [697, 58] on button "Close modal" at bounding box center [702, 52] width 20 height 20
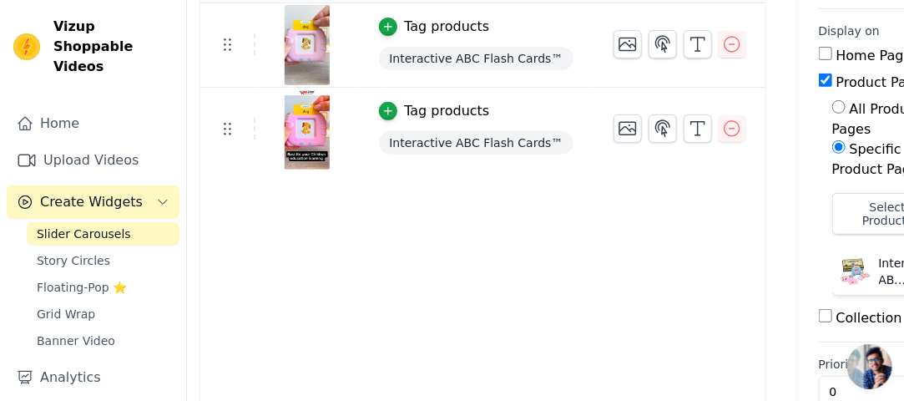
scroll to position [220, 0]
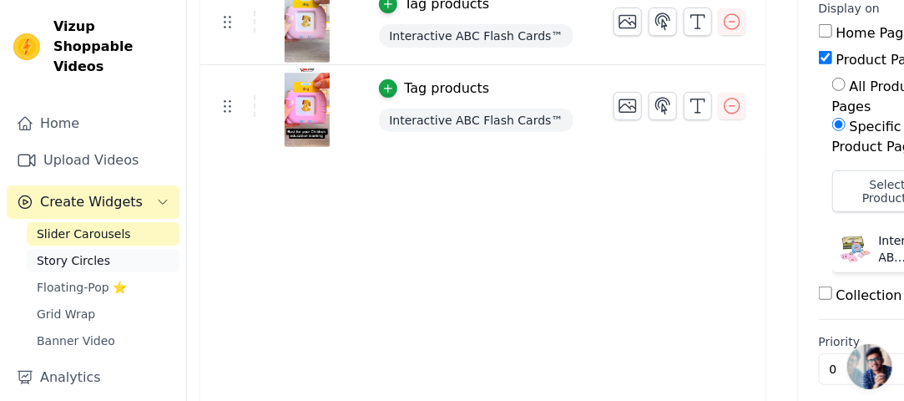
click at [75, 249] on link "Story Circles" at bounding box center [103, 260] width 153 height 23
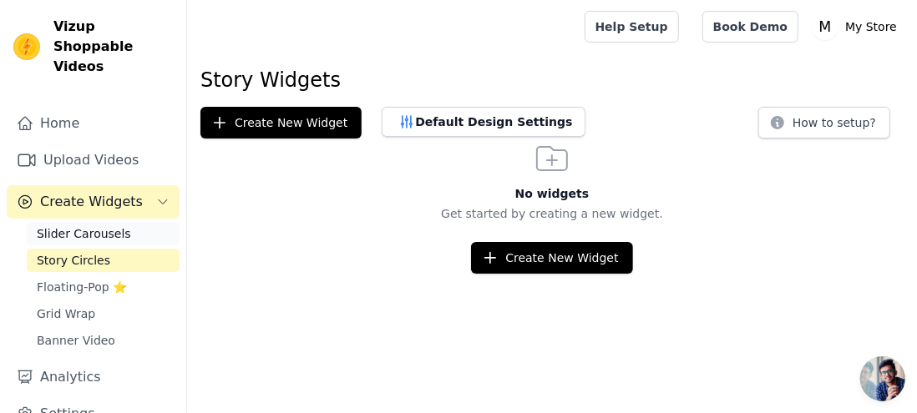
click at [100, 225] on span "Slider Carousels" at bounding box center [84, 233] width 94 height 17
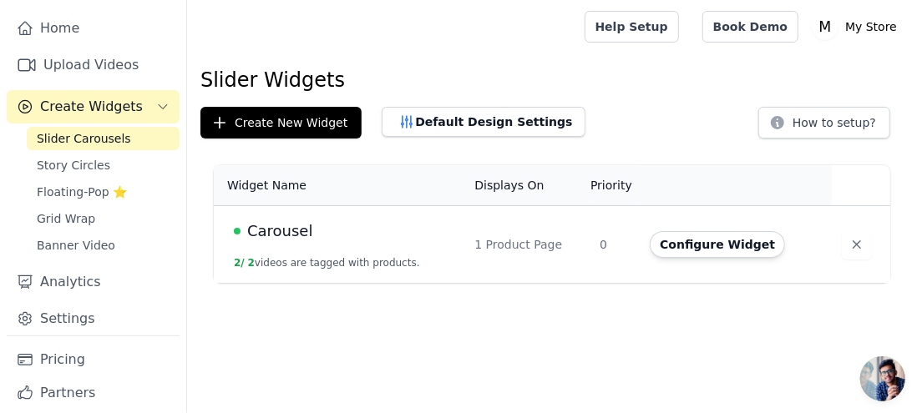
scroll to position [100, 0]
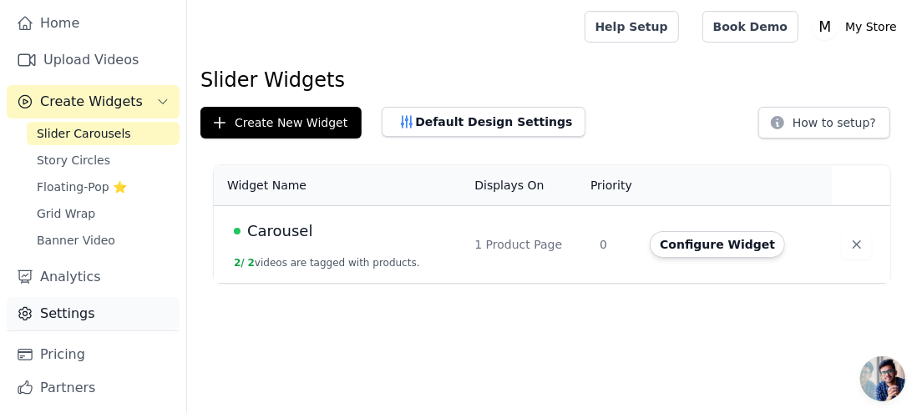
click at [109, 298] on link "Settings" at bounding box center [93, 313] width 173 height 33
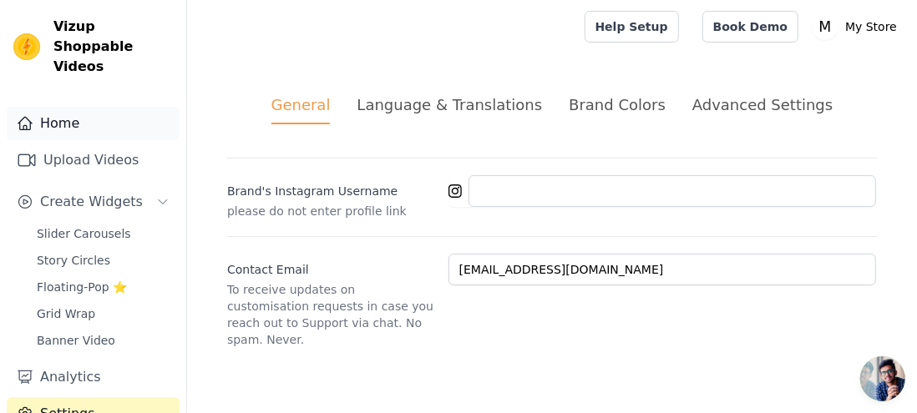
click at [88, 107] on link "Home" at bounding box center [93, 123] width 173 height 33
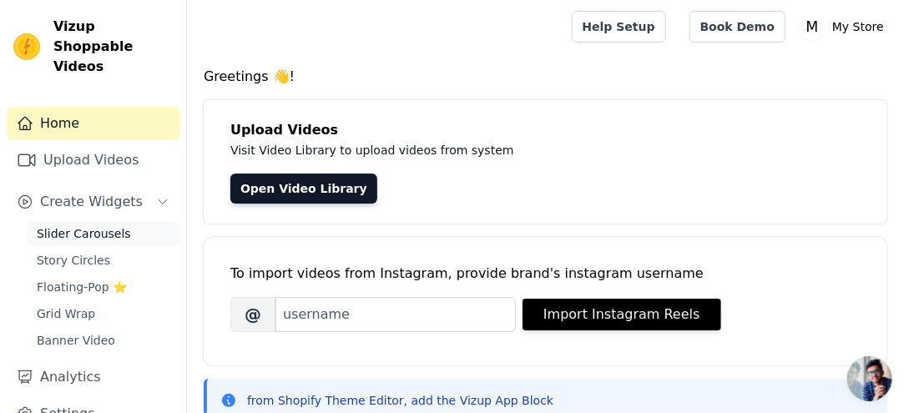
click at [104, 225] on span "Slider Carousels" at bounding box center [84, 233] width 94 height 17
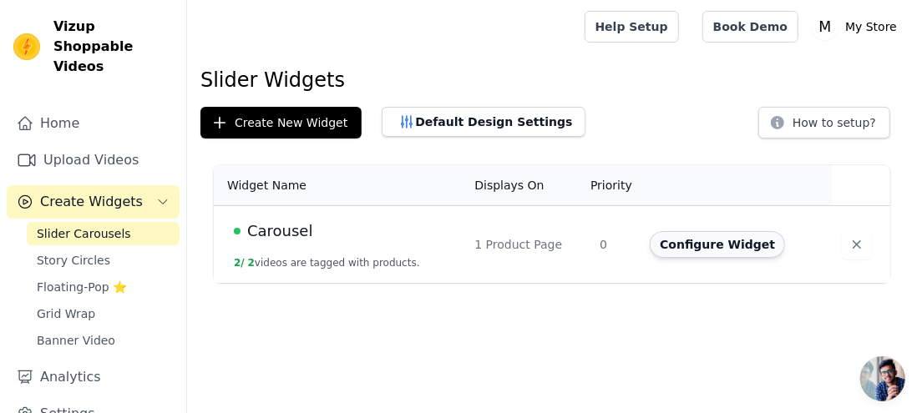
click at [706, 250] on button "Configure Widget" at bounding box center [717, 244] width 135 height 27
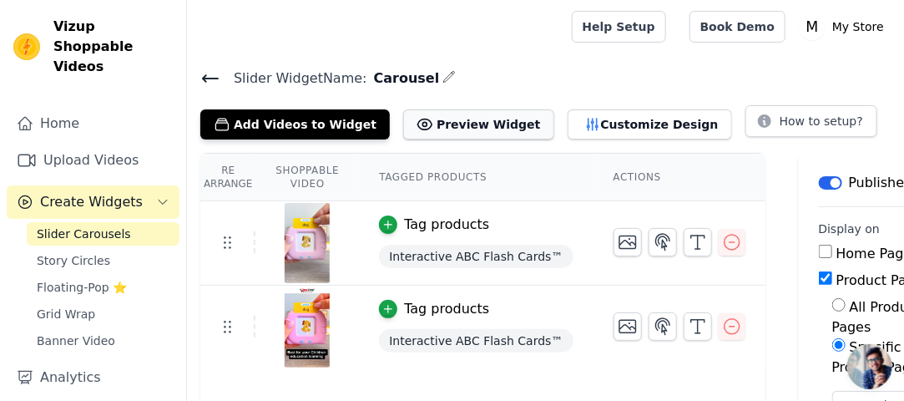
click at [476, 132] on button "Preview Widget" at bounding box center [478, 124] width 150 height 30
click at [604, 129] on button "Customize Design" at bounding box center [650, 124] width 164 height 30
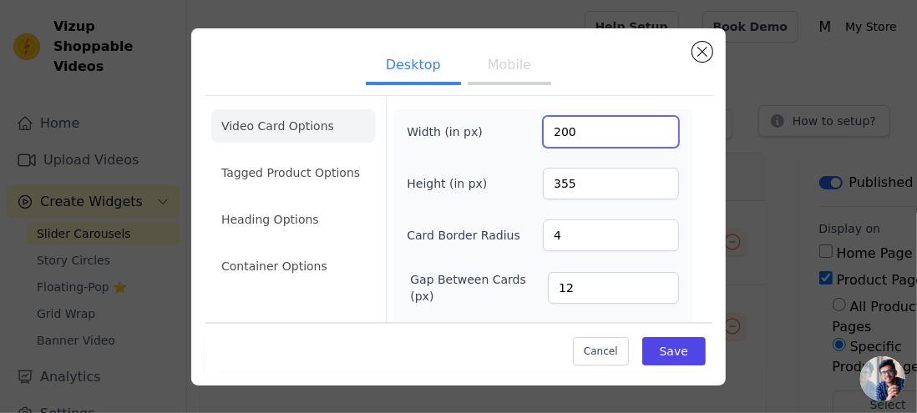
drag, startPoint x: 588, startPoint y: 137, endPoint x: 524, endPoint y: 135, distance: 63.5
click at [524, 135] on div "Width (in px) 200" at bounding box center [543, 132] width 272 height 32
type input "300"
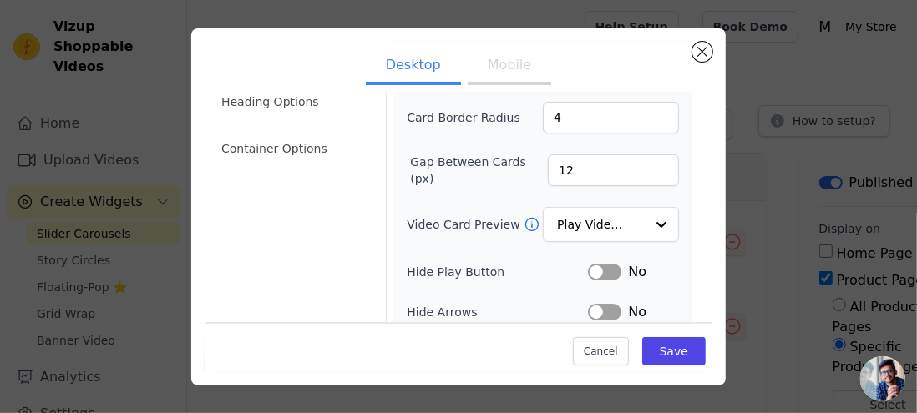
scroll to position [125, 0]
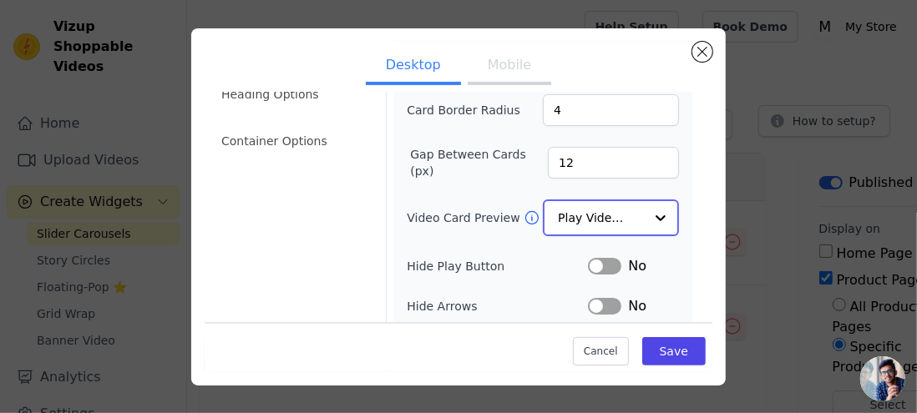
click at [645, 224] on div at bounding box center [660, 217] width 33 height 33
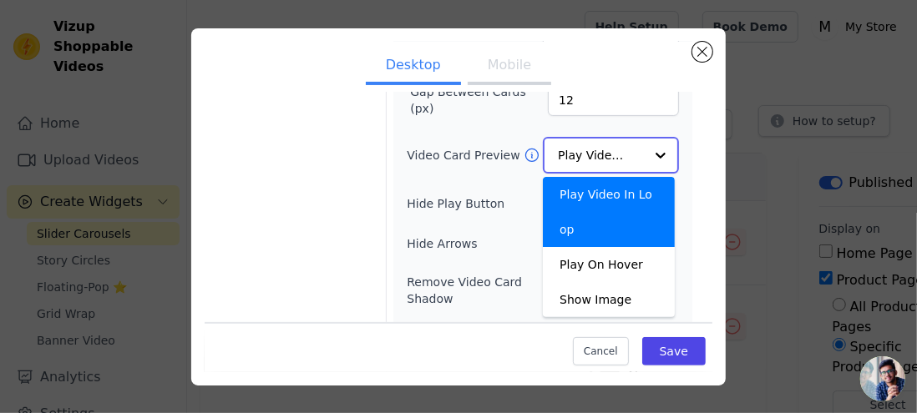
scroll to position [190, 0]
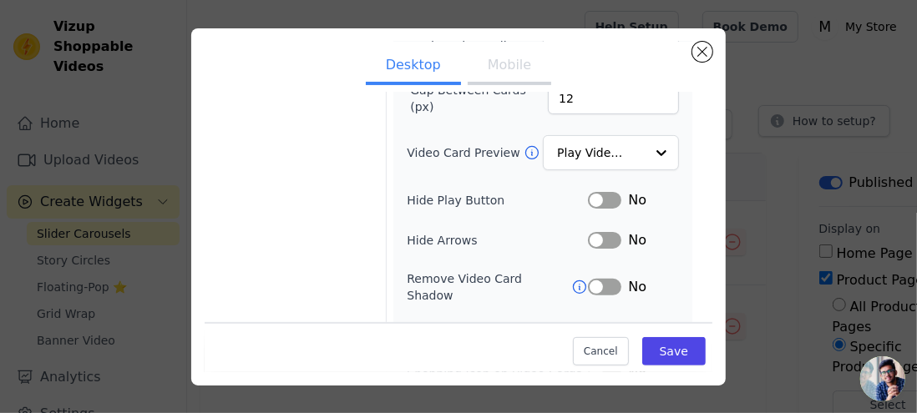
click at [675, 274] on div "Width (in px) 300 Height (in px) 355 Card Border Radius 4 Gap Between Cards (px…" at bounding box center [542, 175] width 299 height 511
click at [599, 326] on button "Label" at bounding box center [604, 334] width 33 height 17
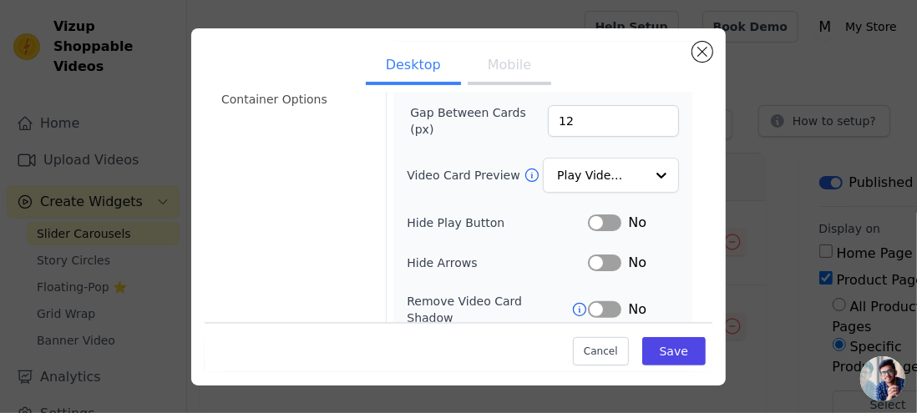
scroll to position [159, 0]
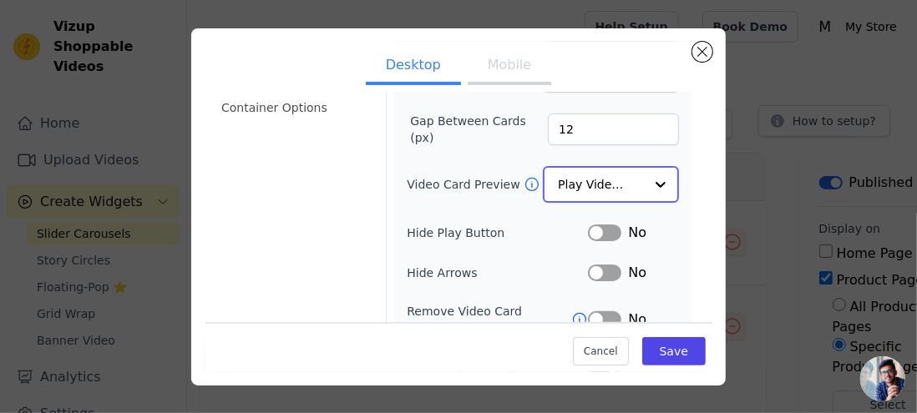
click at [625, 173] on input "Video Card Preview" at bounding box center [601, 184] width 86 height 33
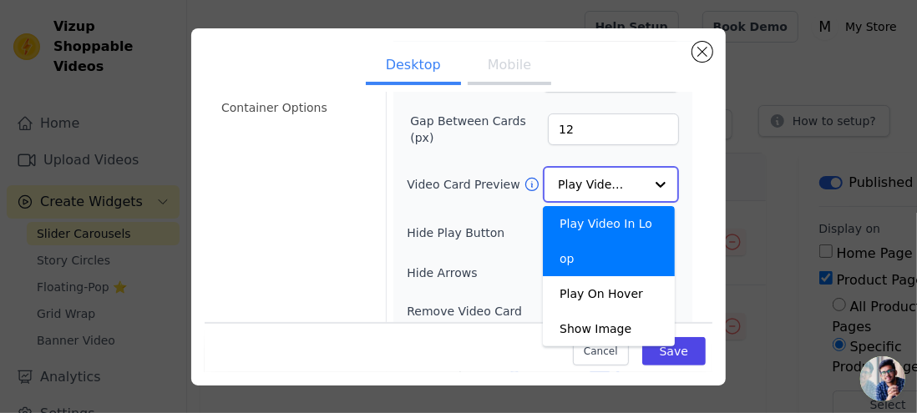
click at [625, 174] on input "Video Card Preview" at bounding box center [601, 184] width 86 height 33
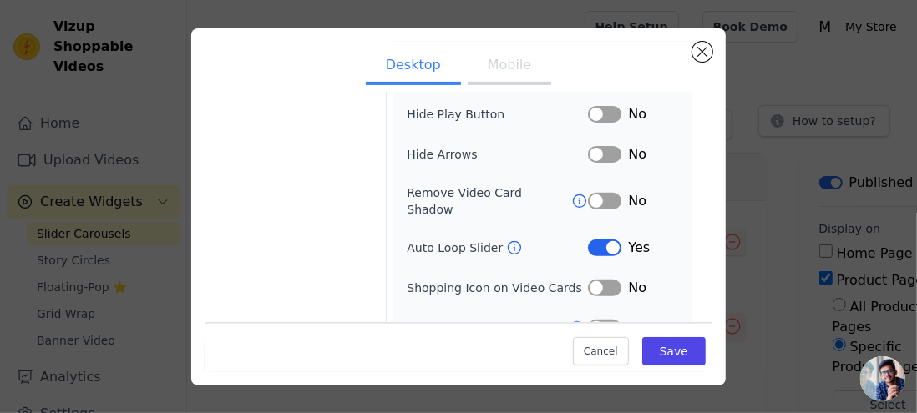
scroll to position [286, 0]
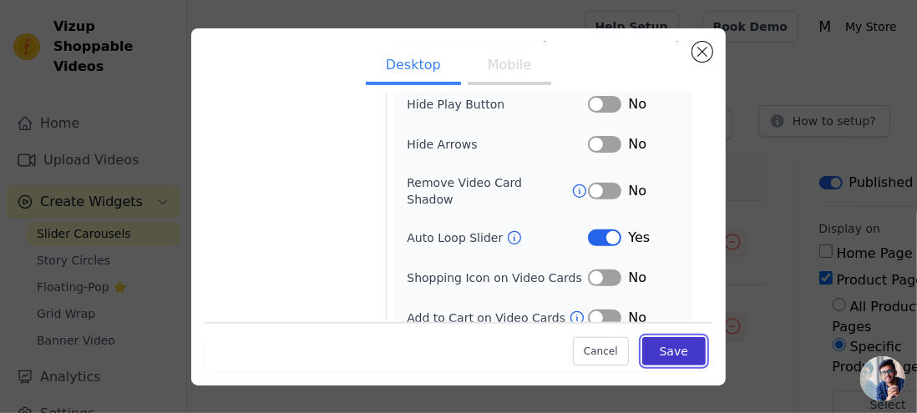
click at [681, 342] on button "Save" at bounding box center [673, 351] width 63 height 28
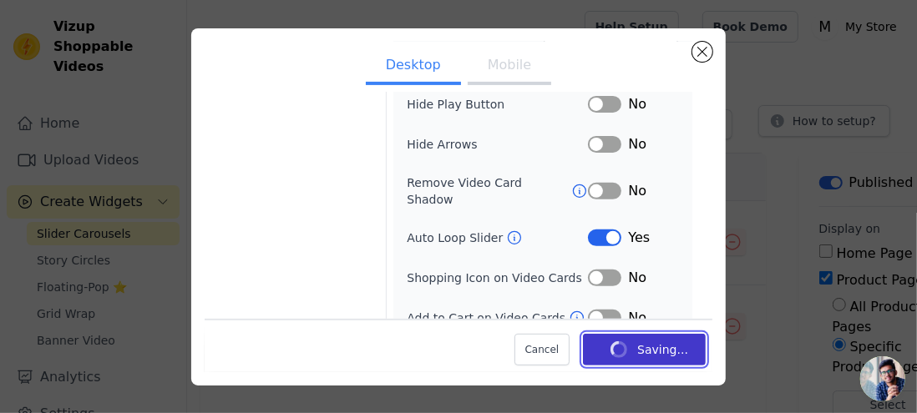
scroll to position [285, 0]
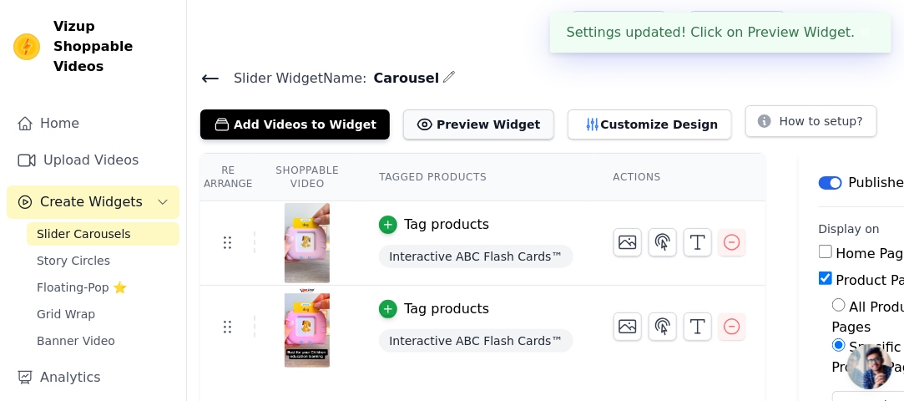
click at [462, 129] on button "Preview Widget" at bounding box center [478, 124] width 150 height 30
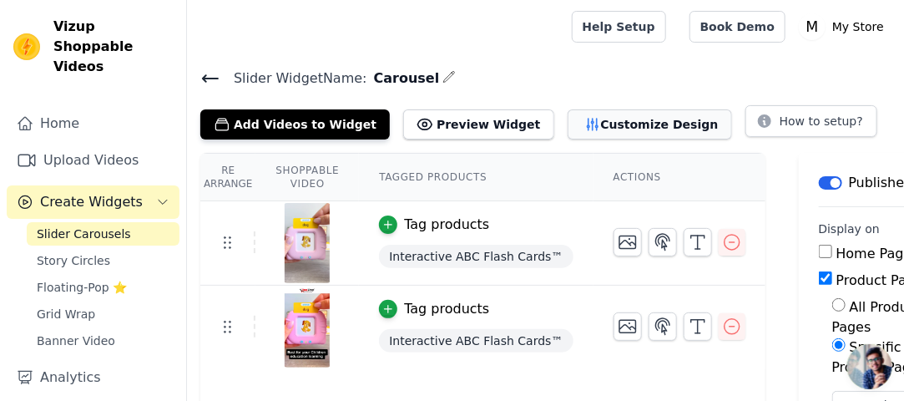
click at [593, 129] on button "Customize Design" at bounding box center [650, 124] width 164 height 30
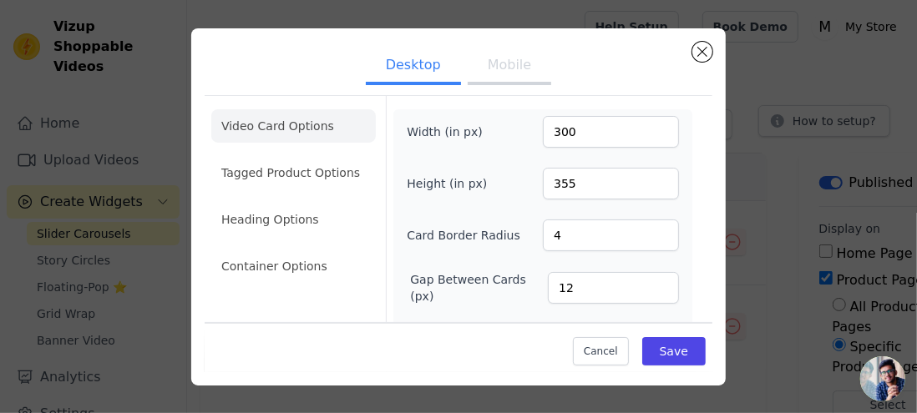
click at [498, 78] on button "Mobile" at bounding box center [509, 66] width 83 height 37
click at [422, 68] on button "Desktop" at bounding box center [413, 66] width 95 height 37
click at [648, 124] on input "301" at bounding box center [611, 132] width 136 height 32
click at [648, 124] on input "302" at bounding box center [611, 132] width 136 height 32
click at [648, 124] on input "303" at bounding box center [611, 132] width 136 height 32
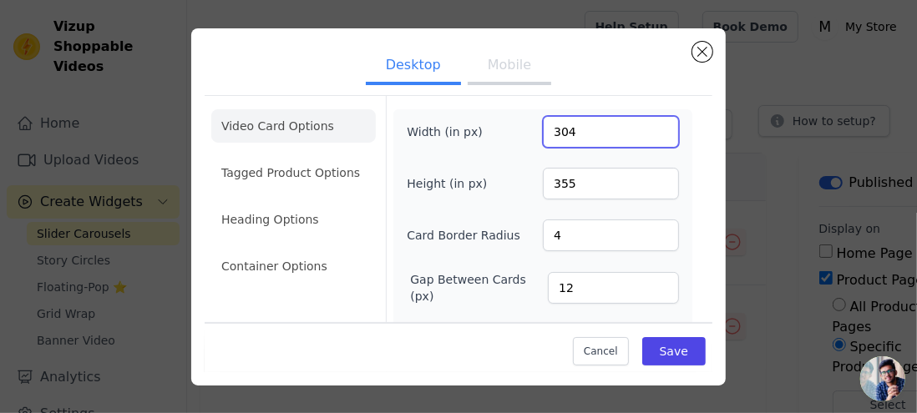
click at [648, 124] on input "304" at bounding box center [611, 132] width 136 height 32
click at [648, 124] on input "305" at bounding box center [611, 132] width 136 height 32
click at [648, 124] on input "306" at bounding box center [611, 132] width 136 height 32
click at [648, 124] on input "307" at bounding box center [611, 132] width 136 height 32
click at [648, 124] on input "308" at bounding box center [611, 132] width 136 height 32
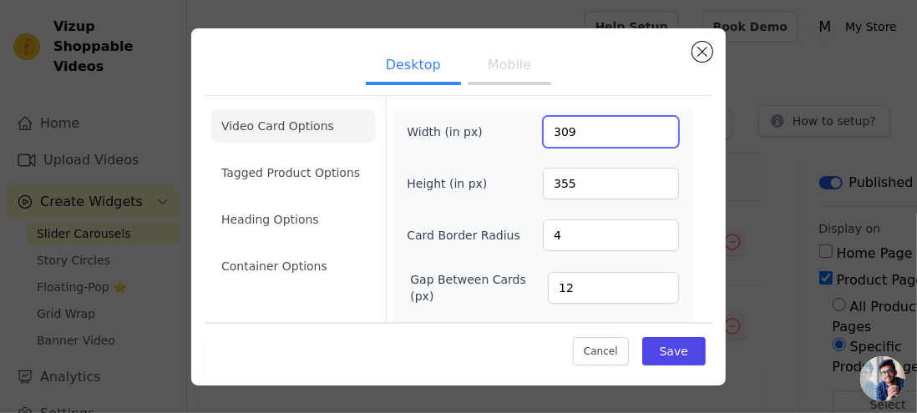
click at [648, 124] on input "309" at bounding box center [611, 132] width 136 height 32
click at [648, 124] on input "310" at bounding box center [611, 132] width 136 height 32
click at [648, 124] on input "311" at bounding box center [611, 132] width 136 height 32
click at [648, 124] on input "312" at bounding box center [611, 132] width 136 height 32
click at [648, 124] on input "313" at bounding box center [611, 132] width 136 height 32
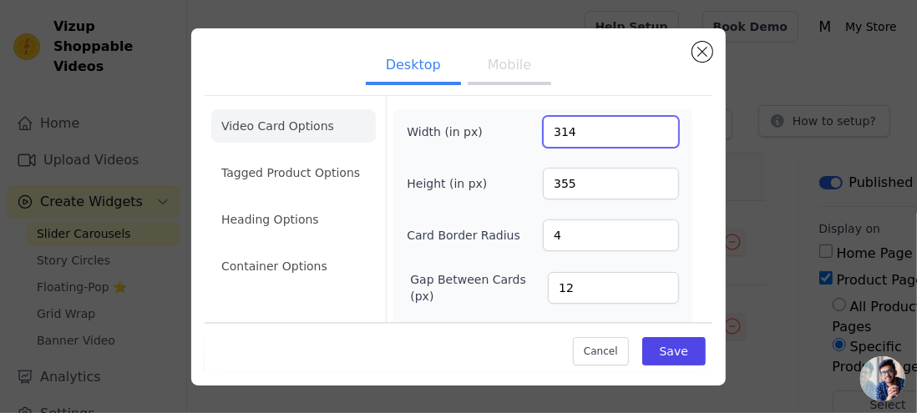
click at [648, 124] on input "314" at bounding box center [611, 132] width 136 height 32
click at [648, 124] on input "315" at bounding box center [611, 132] width 136 height 32
click at [648, 124] on input "316" at bounding box center [611, 132] width 136 height 32
click at [648, 124] on input "317" at bounding box center [611, 132] width 136 height 32
click at [648, 124] on input "318" at bounding box center [611, 132] width 136 height 32
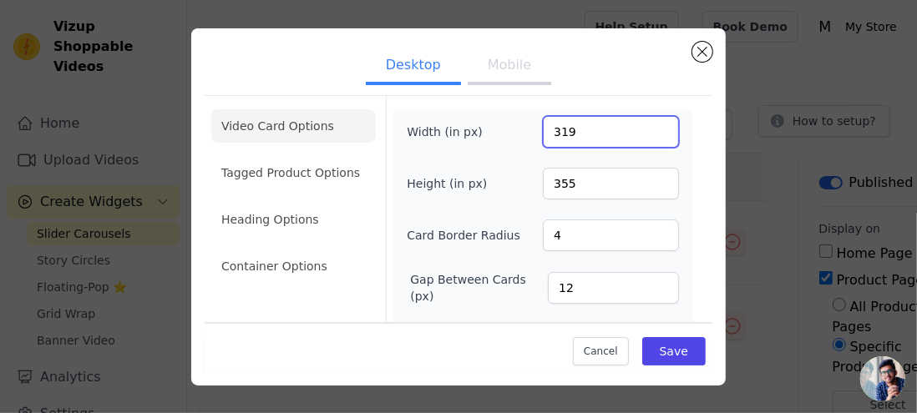
click at [648, 124] on input "319" at bounding box center [611, 132] width 136 height 32
click at [648, 124] on input "320" at bounding box center [611, 132] width 136 height 32
click at [648, 124] on input "321" at bounding box center [611, 132] width 136 height 32
click at [648, 124] on input "322" at bounding box center [611, 132] width 136 height 32
click at [648, 124] on input "323" at bounding box center [611, 132] width 136 height 32
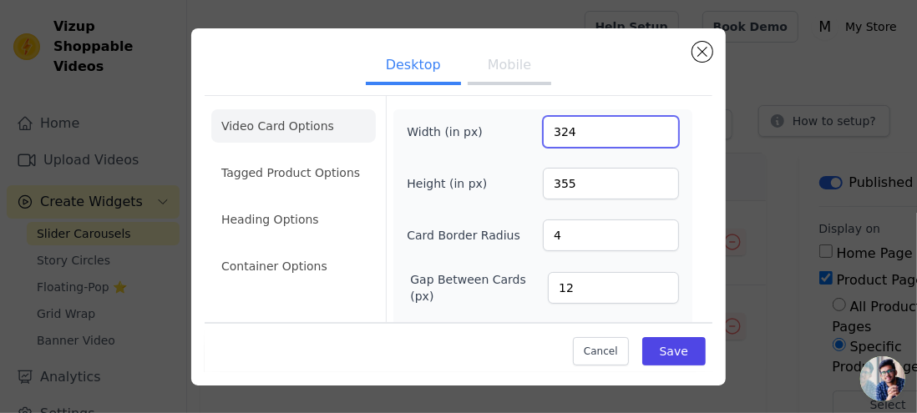
click at [648, 124] on input "324" at bounding box center [611, 132] width 136 height 32
click at [648, 124] on input "325" at bounding box center [611, 132] width 136 height 32
click at [648, 124] on input "326" at bounding box center [611, 132] width 136 height 32
click at [648, 124] on input "327" at bounding box center [611, 132] width 136 height 32
click at [648, 124] on input "328" at bounding box center [611, 132] width 136 height 32
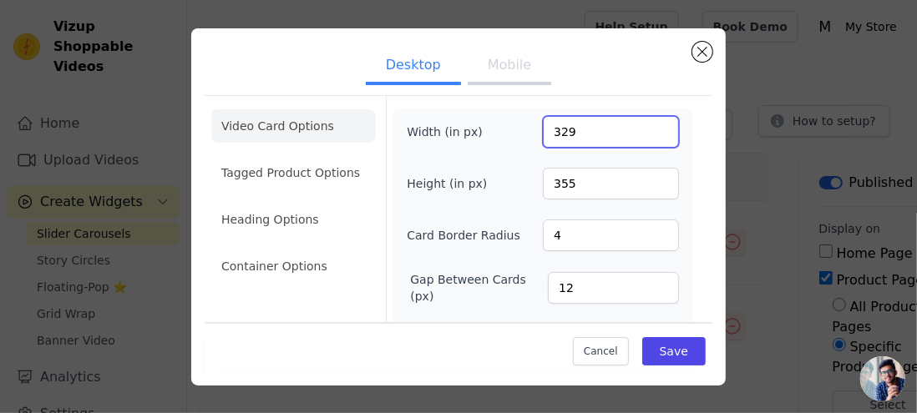
click at [648, 124] on input "329" at bounding box center [611, 132] width 136 height 32
click at [648, 124] on input "330" at bounding box center [611, 132] width 136 height 32
click at [648, 124] on input "331" at bounding box center [611, 132] width 136 height 32
click at [648, 124] on input "332" at bounding box center [611, 132] width 136 height 32
click at [648, 124] on input "333" at bounding box center [611, 132] width 136 height 32
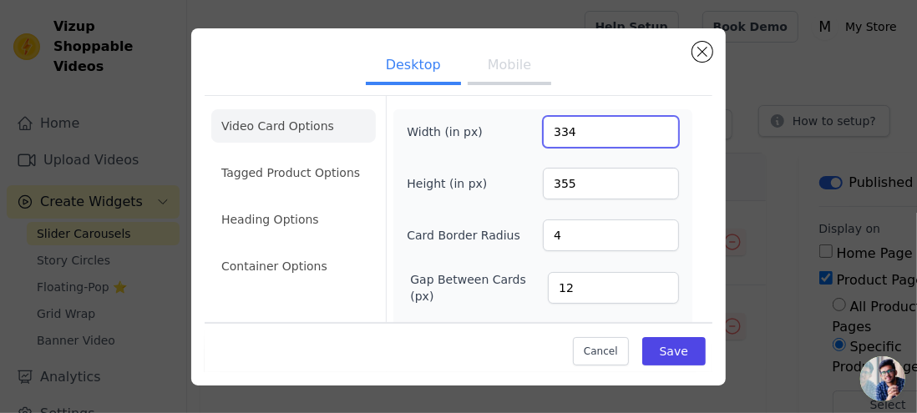
click at [648, 124] on input "334" at bounding box center [611, 132] width 136 height 32
click at [648, 124] on input "335" at bounding box center [611, 132] width 136 height 32
click at [648, 124] on input "336" at bounding box center [611, 132] width 136 height 32
click at [648, 124] on input "337" at bounding box center [611, 132] width 136 height 32
click at [648, 124] on input "338" at bounding box center [611, 132] width 136 height 32
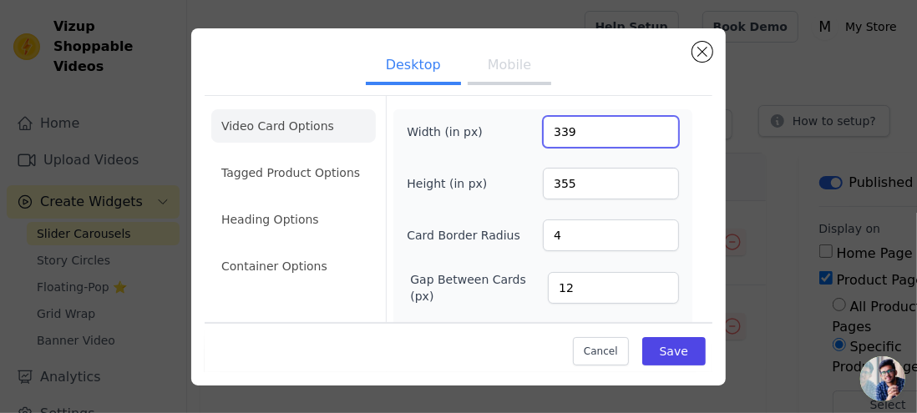
click at [648, 124] on input "339" at bounding box center [611, 132] width 136 height 32
click at [648, 124] on input "340" at bounding box center [611, 132] width 136 height 32
click at [648, 124] on input "341" at bounding box center [611, 132] width 136 height 32
click at [648, 124] on input "342" at bounding box center [611, 132] width 136 height 32
click at [648, 124] on input "343" at bounding box center [611, 132] width 136 height 32
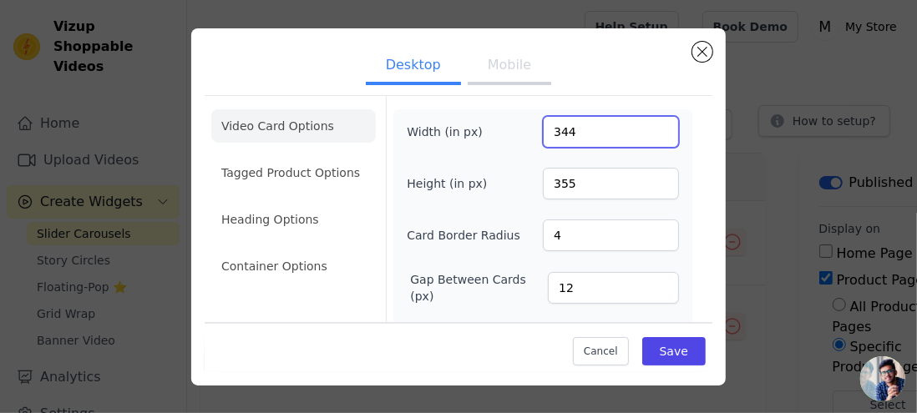
click at [648, 124] on input "344" at bounding box center [611, 132] width 136 height 32
click at [648, 124] on input "345" at bounding box center [611, 132] width 136 height 32
click at [648, 124] on input "346" at bounding box center [611, 132] width 136 height 32
click at [648, 124] on input "347" at bounding box center [611, 132] width 136 height 32
click at [648, 124] on input "348" at bounding box center [611, 132] width 136 height 32
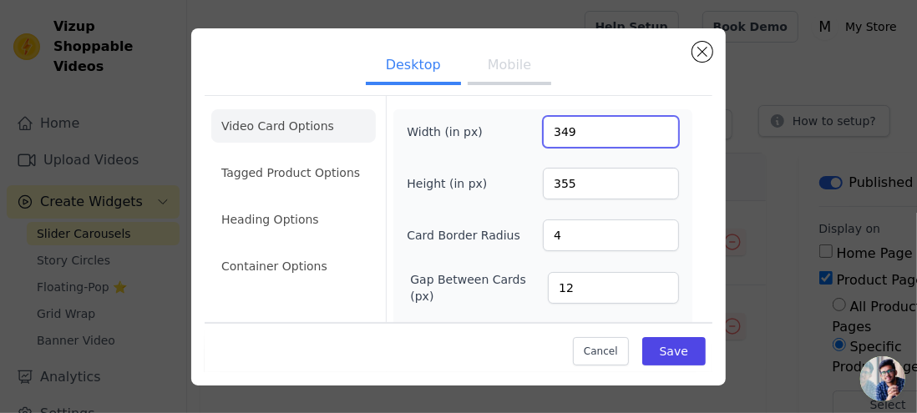
click at [648, 124] on input "349" at bounding box center [611, 132] width 136 height 32
click at [648, 124] on input "350" at bounding box center [611, 132] width 136 height 32
click at [648, 124] on input "351" at bounding box center [611, 132] width 136 height 32
type input "350"
click at [651, 134] on input "350" at bounding box center [611, 132] width 136 height 32
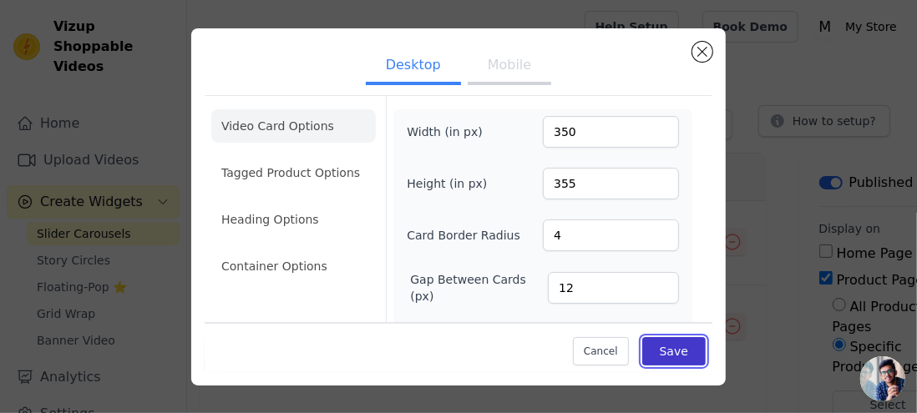
click at [661, 346] on button "Save" at bounding box center [673, 351] width 63 height 28
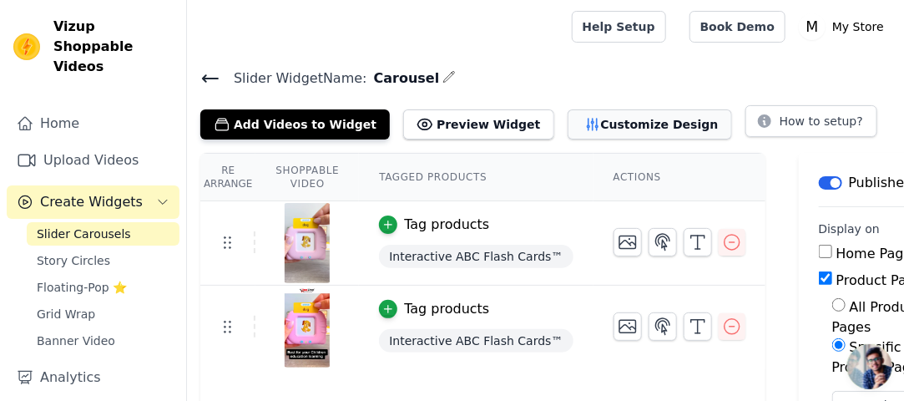
click at [610, 127] on button "Customize Design" at bounding box center [650, 124] width 164 height 30
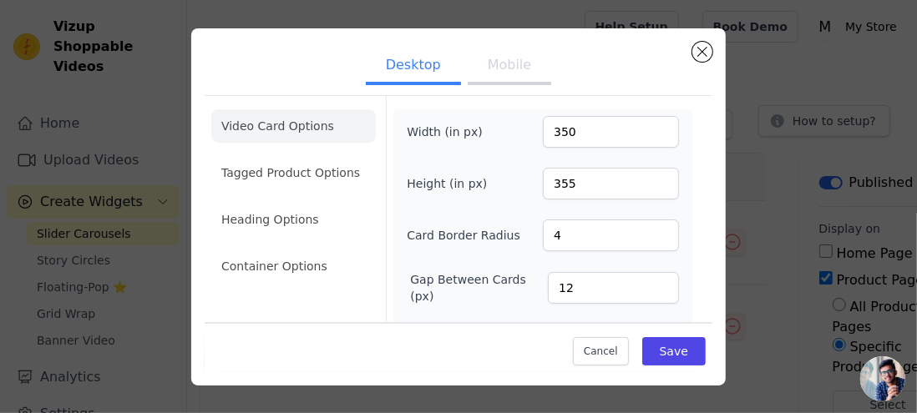
click at [528, 83] on button "Mobile" at bounding box center [509, 66] width 83 height 37
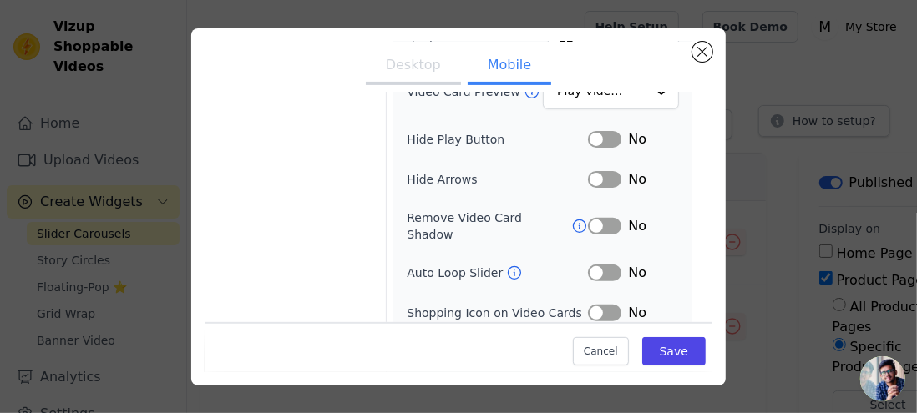
scroll to position [251, 0]
click at [608, 264] on button "Label" at bounding box center [604, 272] width 33 height 17
click at [599, 264] on button "Label" at bounding box center [604, 272] width 33 height 17
click at [419, 76] on button "Desktop" at bounding box center [413, 66] width 95 height 37
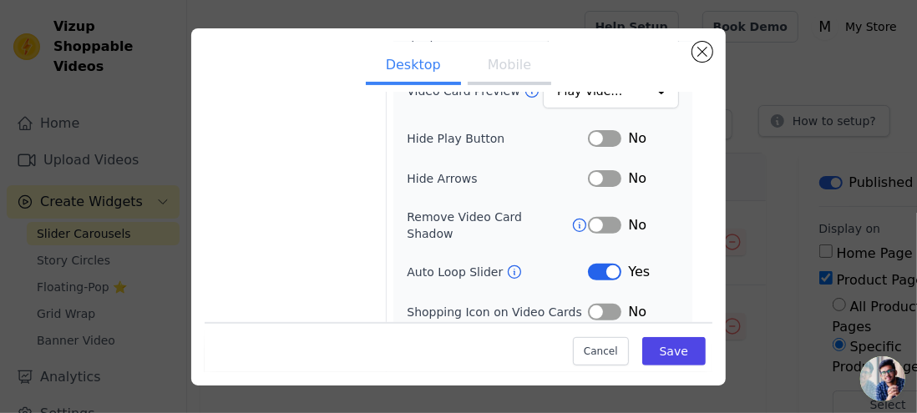
click at [593, 264] on button "Label" at bounding box center [604, 272] width 33 height 17
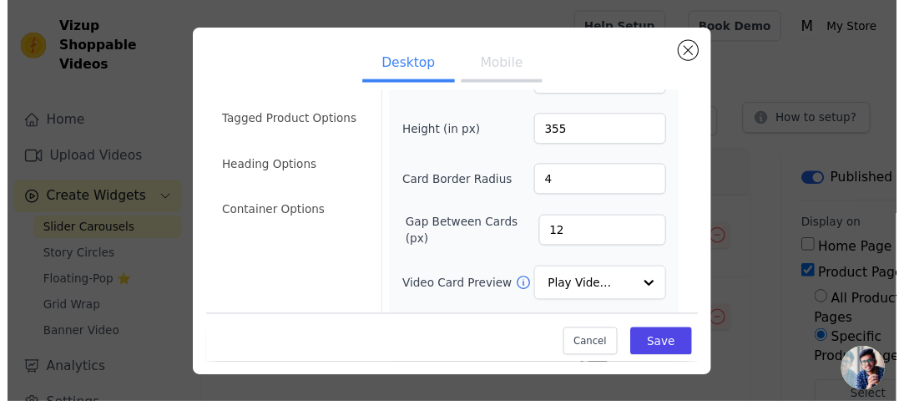
scroll to position [0, 0]
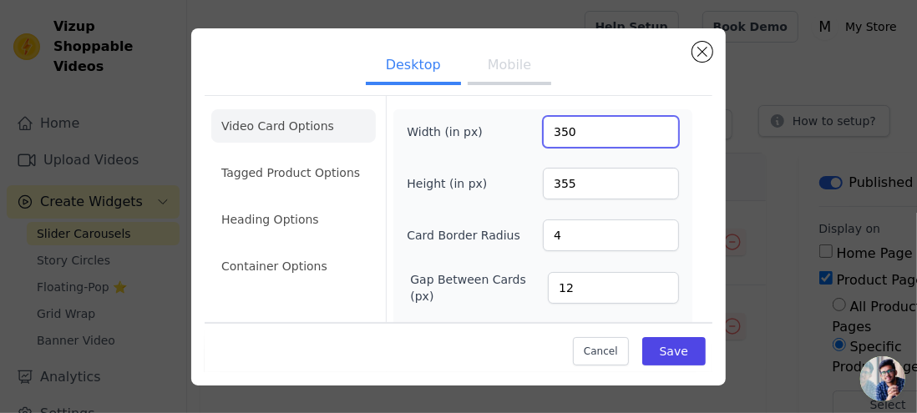
drag, startPoint x: 577, startPoint y: 136, endPoint x: 490, endPoint y: 130, distance: 87.0
click at [490, 130] on div "Width (in px) 350" at bounding box center [543, 132] width 272 height 32
type input "200"
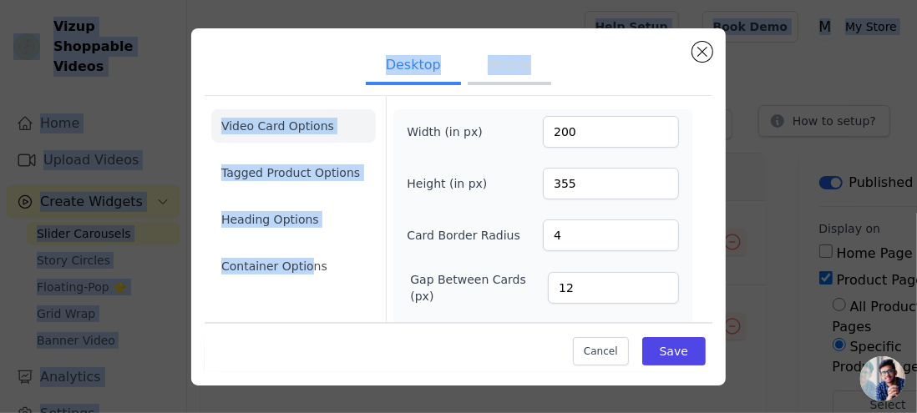
drag, startPoint x: 305, startPoint y: 257, endPoint x: 335, endPoint y: 413, distance: 159.0
click at [335, 0] on html "Vizup Shoppable Videos Home Upload Videos Create Widgets Slider Carousels Story…" at bounding box center [458, 0] width 917 height 0
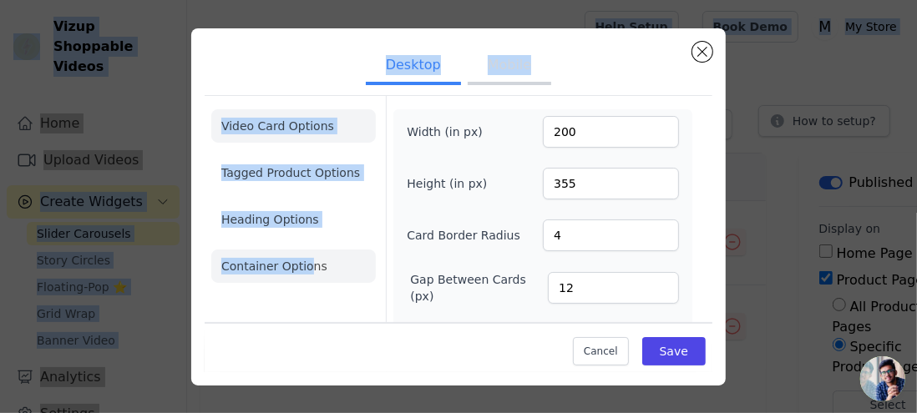
click at [316, 273] on li "Container Options" at bounding box center [293, 266] width 164 height 33
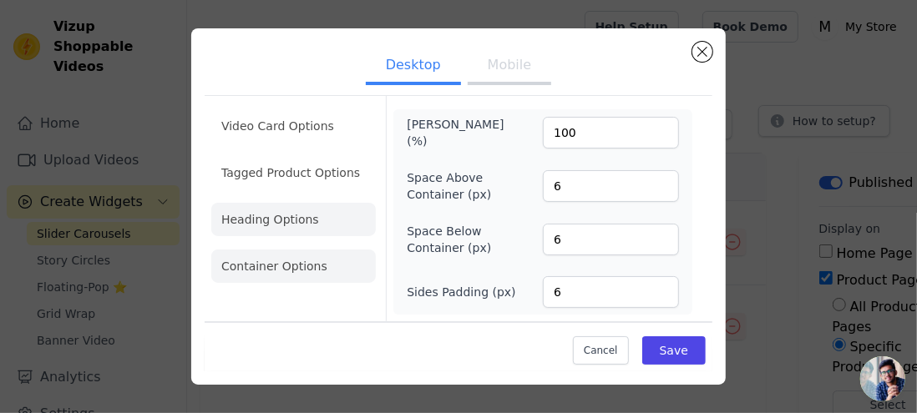
click at [308, 210] on li "Heading Options" at bounding box center [293, 219] width 164 height 33
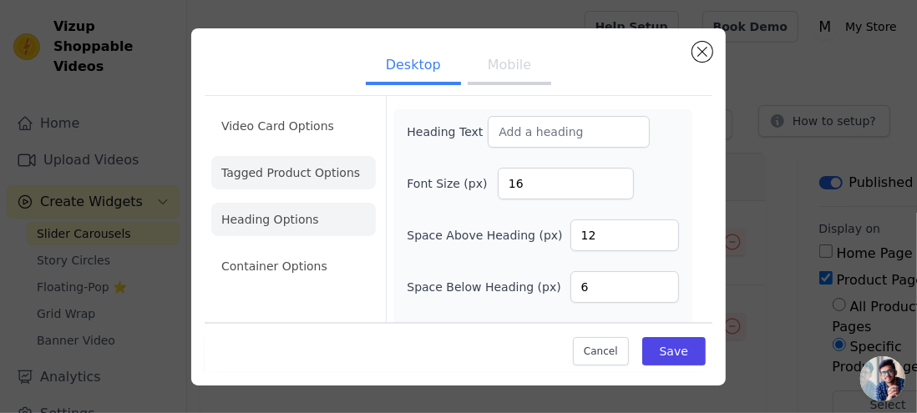
click at [345, 164] on li "Tagged Product Options" at bounding box center [293, 172] width 164 height 33
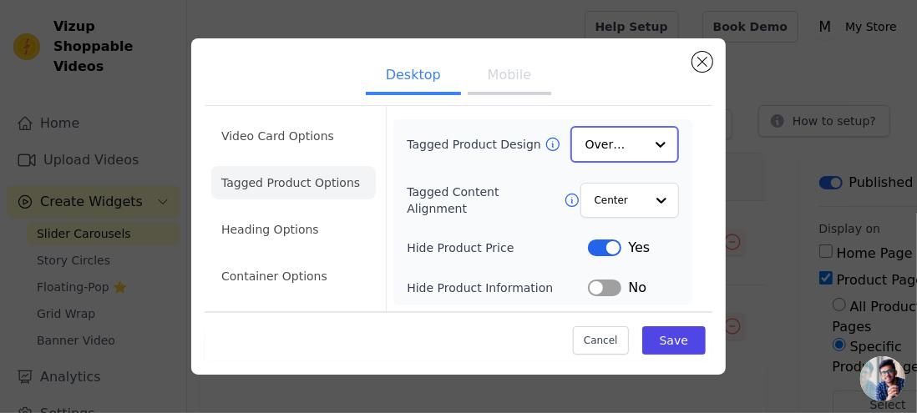
click at [631, 145] on input "Tagged Product Design" at bounding box center [614, 144] width 58 height 33
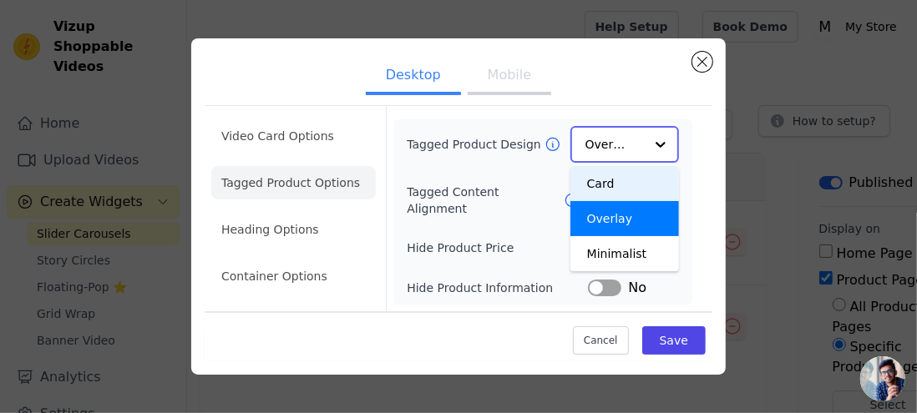
click at [619, 184] on div "Card" at bounding box center [624, 183] width 109 height 35
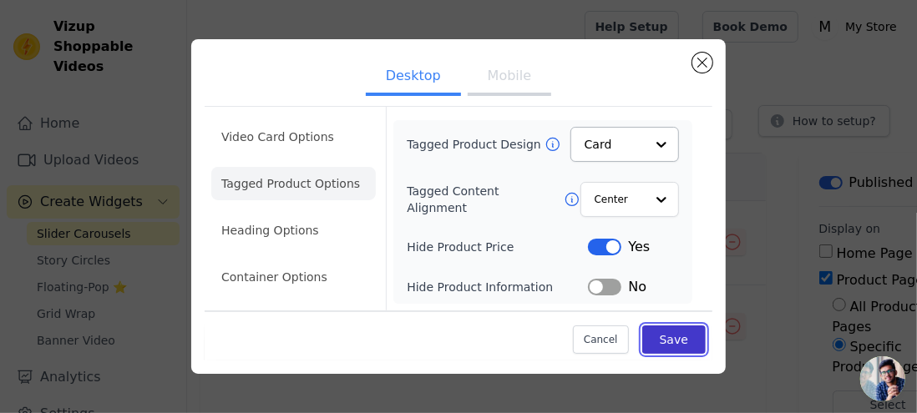
click at [691, 336] on button "Save" at bounding box center [673, 340] width 63 height 28
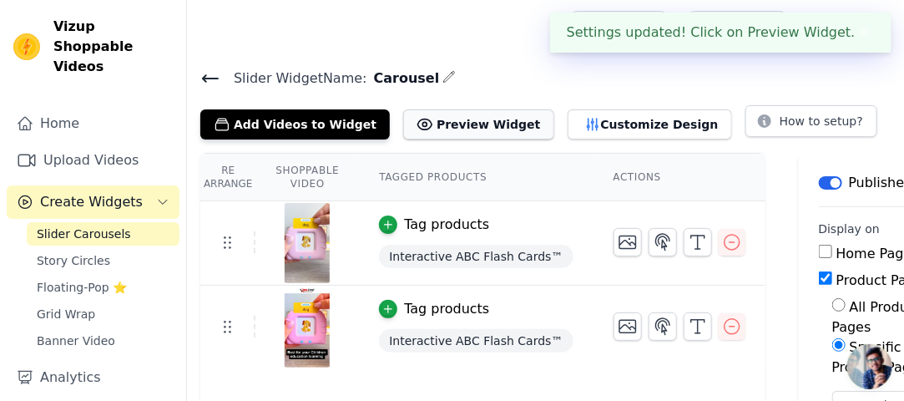
click at [454, 129] on button "Preview Widget" at bounding box center [478, 124] width 150 height 30
